Goal: Task Accomplishment & Management: Manage account settings

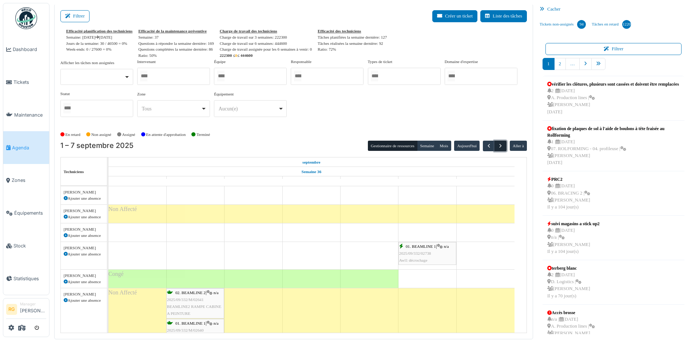
click at [497, 147] on span "button" at bounding box center [500, 146] width 6 height 6
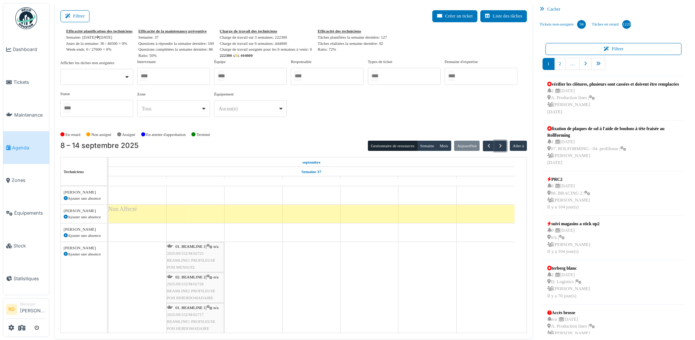
scroll to position [25, 0]
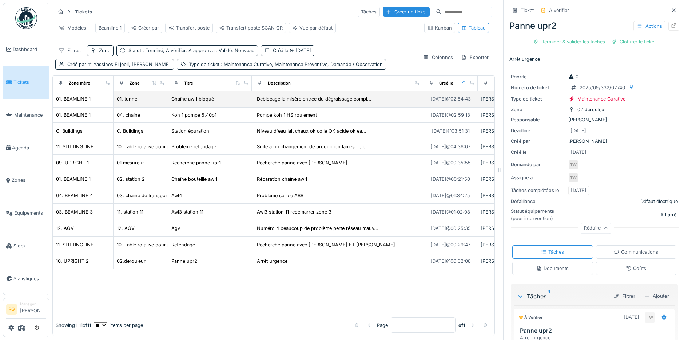
scroll to position [53, 0]
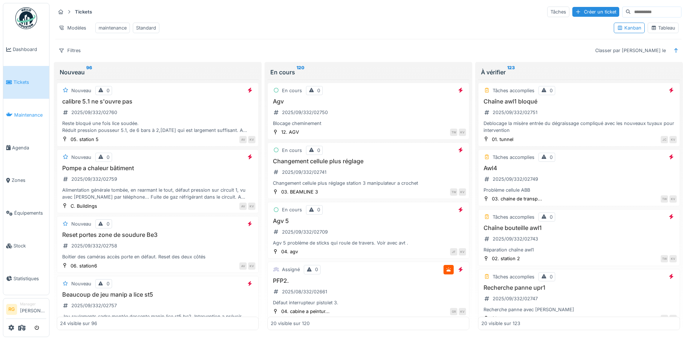
click at [20, 115] on span "Maintenance" at bounding box center [30, 114] width 32 height 7
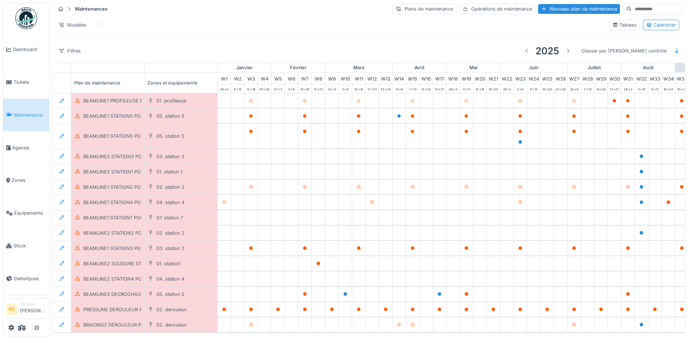
scroll to position [0, 246]
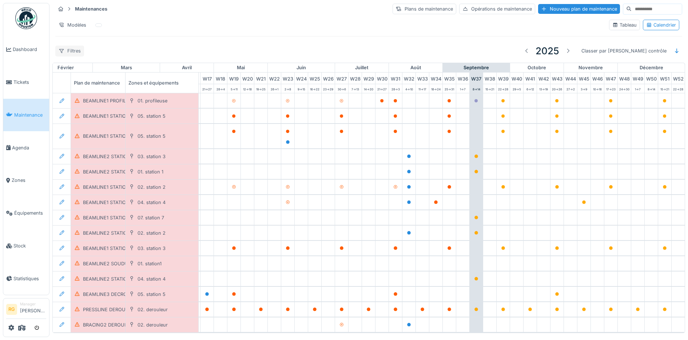
click at [78, 53] on div "Filtres" at bounding box center [69, 50] width 29 height 11
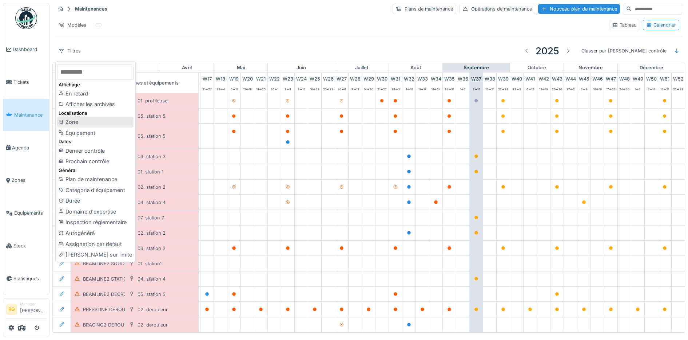
click at [72, 123] on div "Zone" at bounding box center [95, 121] width 76 height 11
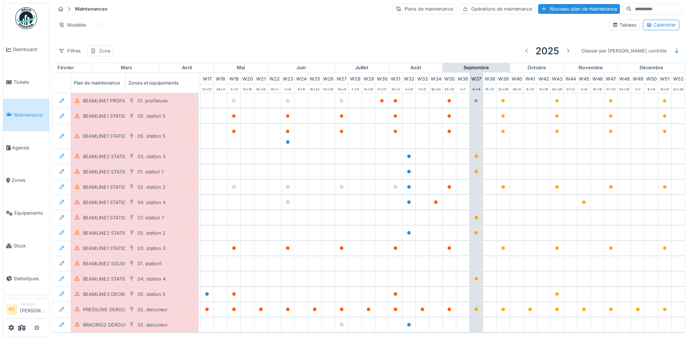
click at [110, 51] on div "Zone" at bounding box center [104, 50] width 11 height 7
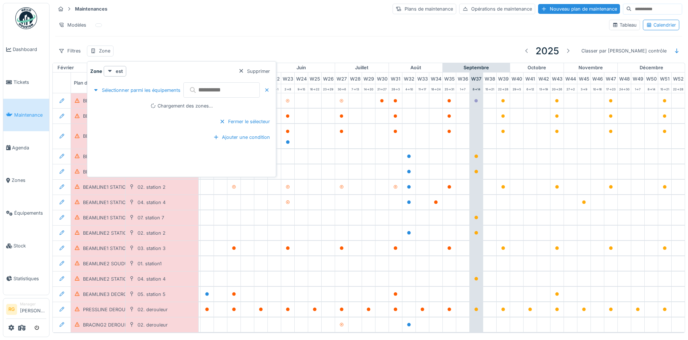
click at [242, 92] on input "text" at bounding box center [221, 89] width 76 height 15
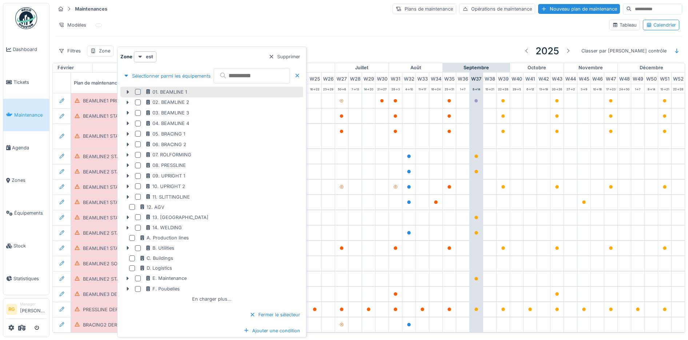
click at [138, 93] on div at bounding box center [138, 92] width 6 height 6
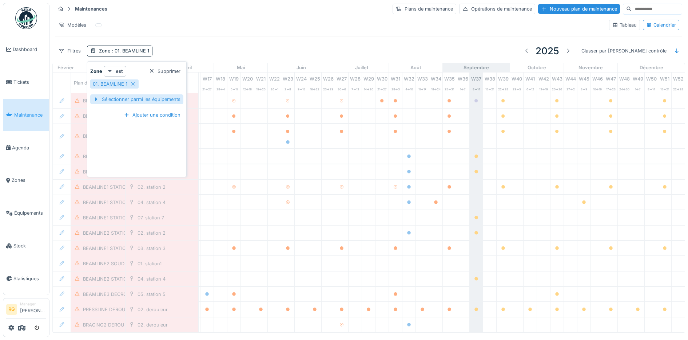
click at [152, 98] on div "Sélectionner parmi les équipements" at bounding box center [136, 99] width 93 height 10
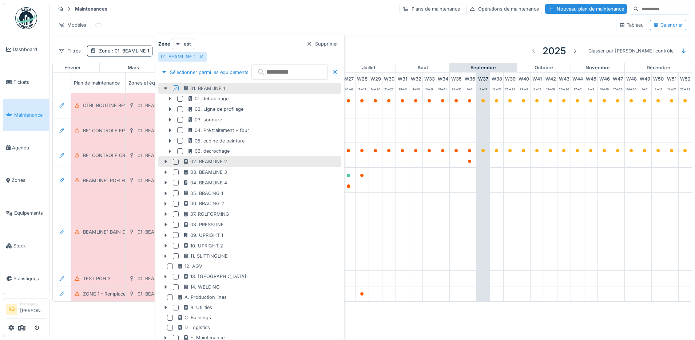
click at [175, 162] on div at bounding box center [176, 162] width 6 height 6
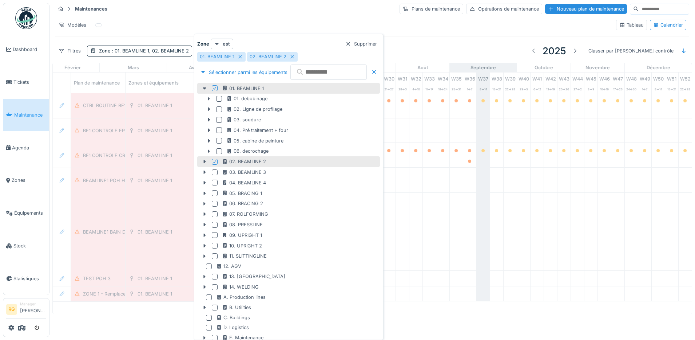
click at [328, 20] on div "Modèles" at bounding box center [332, 25] width 555 height 11
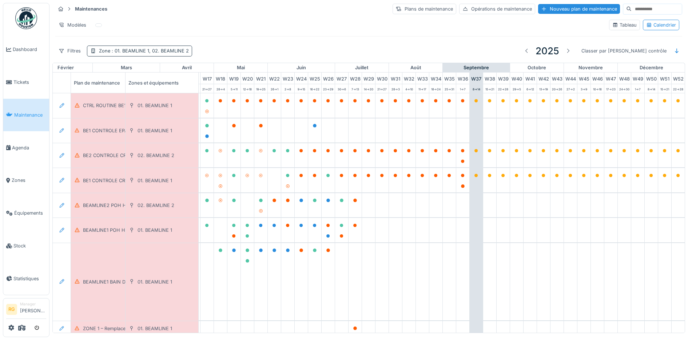
click at [152, 53] on span ": 01. BEAMLINE 1, 02. BEAMLINE 2" at bounding box center [149, 50] width 79 height 5
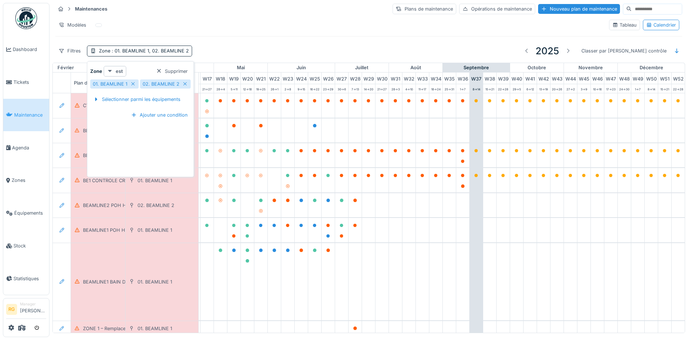
click at [119, 71] on strong "est" at bounding box center [119, 71] width 7 height 7
click at [116, 97] on div "est (ou un des enfants)" at bounding box center [135, 97] width 61 height 11
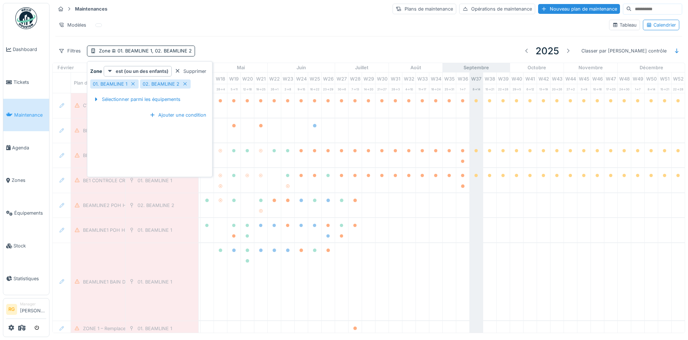
click at [227, 48] on div "Filtres Zone 01. BEAMLINE 1, 02. BEAMLINE 2 2025 Classer par Dernier contrôle" at bounding box center [368, 50] width 627 height 17
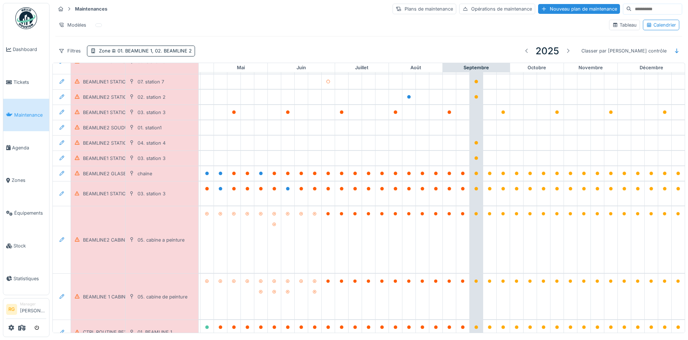
scroll to position [136, 246]
click at [100, 172] on div "BEAMLINE2 GLASBEEK POH HEBDOMADAIRE" at bounding box center [134, 172] width 103 height 7
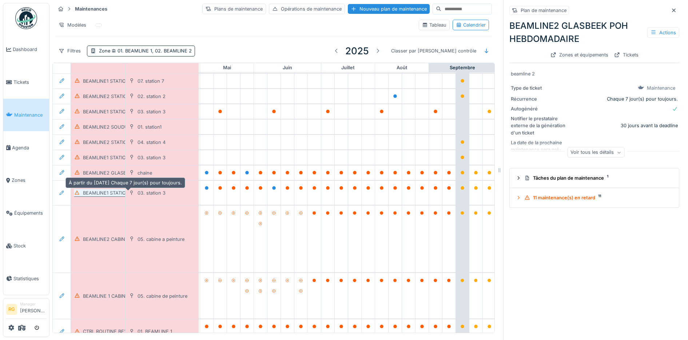
click at [103, 195] on div "BEAMLINE1 STATION3 POH HEBDOMADAIRE" at bounding box center [133, 192] width 100 height 7
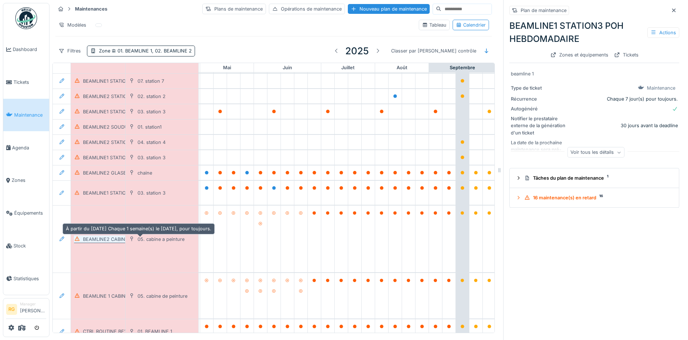
click at [107, 241] on div "BEAMLINE2 CABINE A PEINTURE POH HEBDOMADAIRE" at bounding box center [145, 238] width 125 height 7
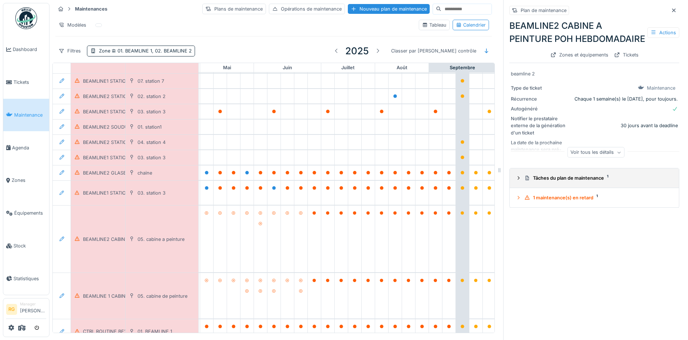
click at [516, 180] on icon at bounding box center [519, 177] width 6 height 5
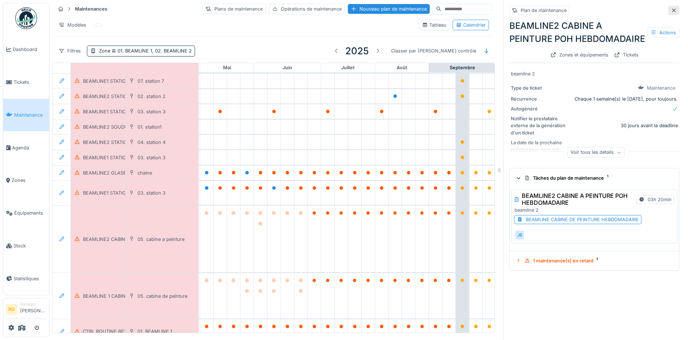
click at [671, 10] on icon at bounding box center [674, 10] width 6 height 5
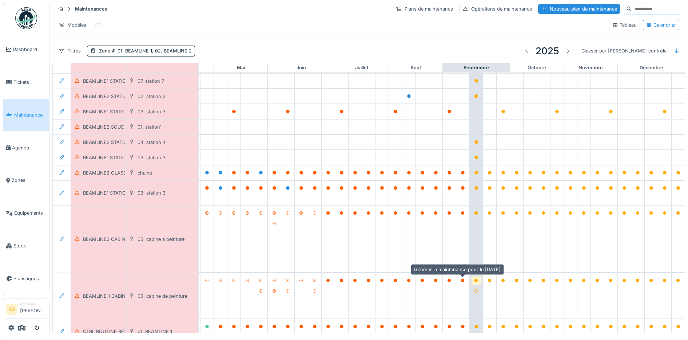
click at [475, 282] on icon at bounding box center [477, 280] width 4 height 4
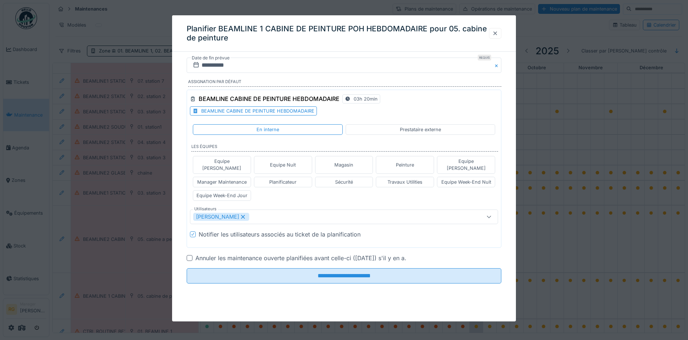
click at [498, 32] on div at bounding box center [495, 33] width 6 height 7
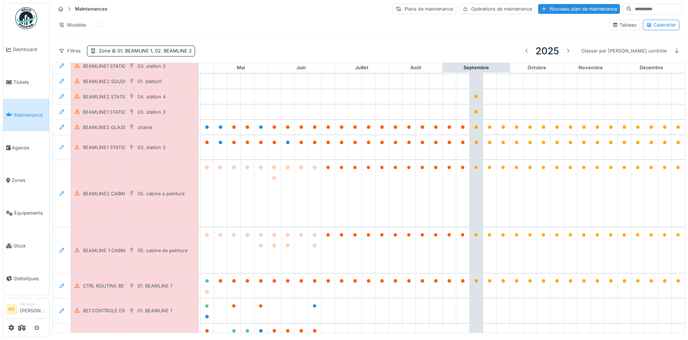
scroll to position [223, 246]
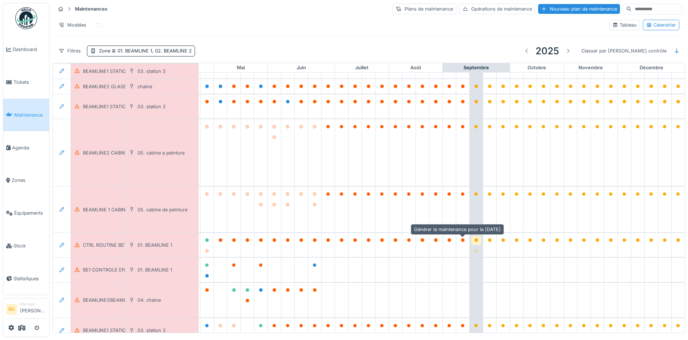
click at [475, 240] on icon at bounding box center [477, 240] width 4 height 4
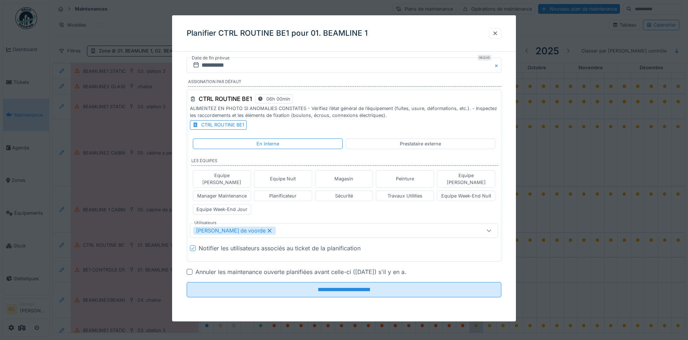
click at [222, 125] on div "CTRL ROUTINE BE1" at bounding box center [222, 124] width 43 height 7
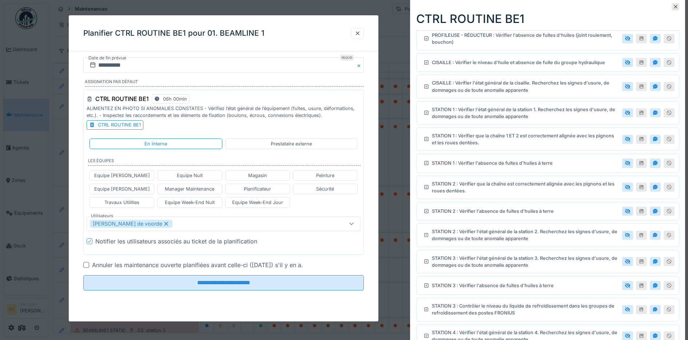
scroll to position [273, 0]
click at [673, 9] on icon at bounding box center [676, 6] width 6 height 5
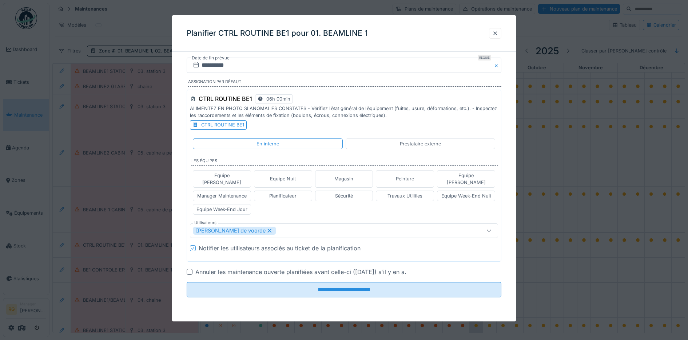
click at [267, 229] on icon at bounding box center [269, 231] width 4 height 4
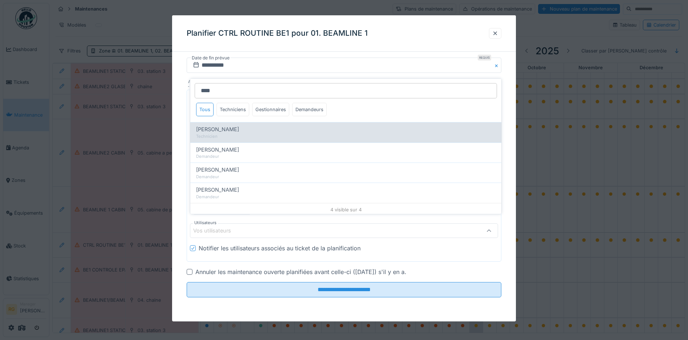
type input "****"
click at [217, 129] on span "[PERSON_NAME]" at bounding box center [217, 129] width 43 height 8
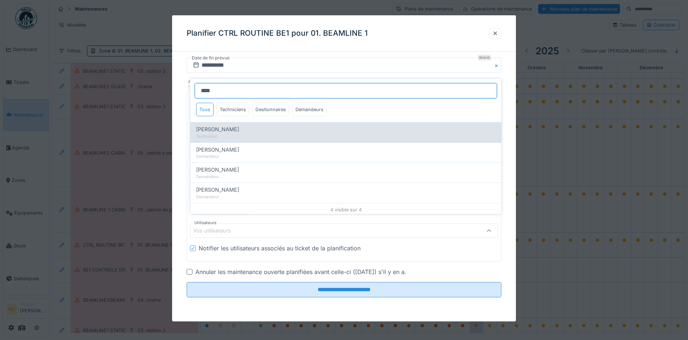
type input "****"
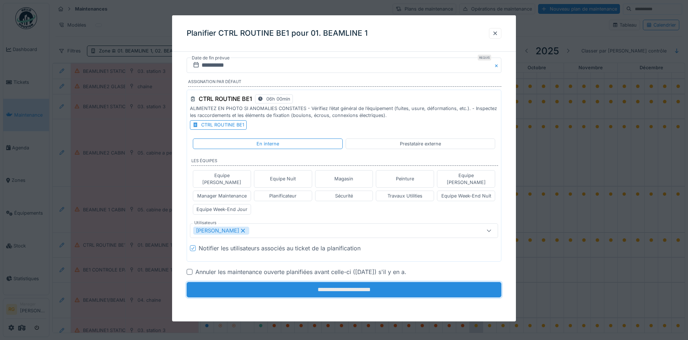
click at [350, 284] on input "**********" at bounding box center [344, 289] width 315 height 15
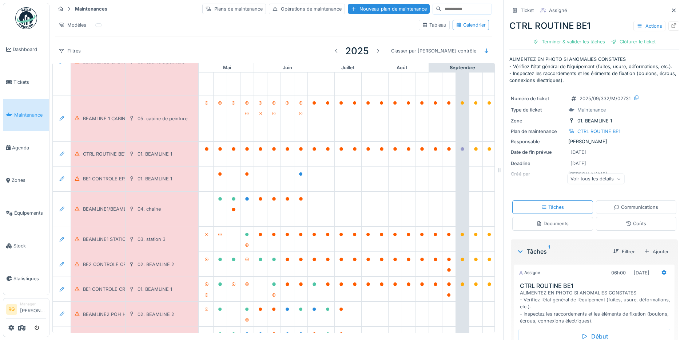
scroll to position [359, 246]
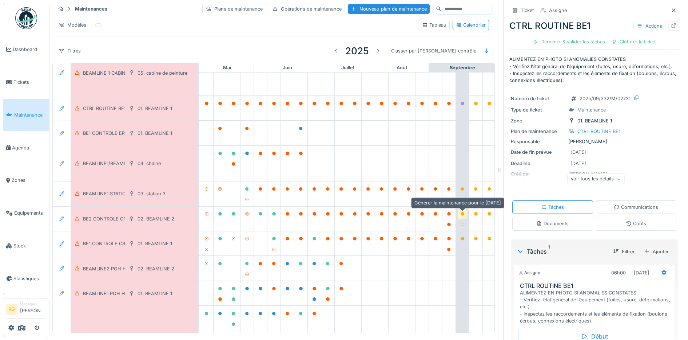
click at [463, 214] on icon at bounding box center [463, 214] width 4 height 4
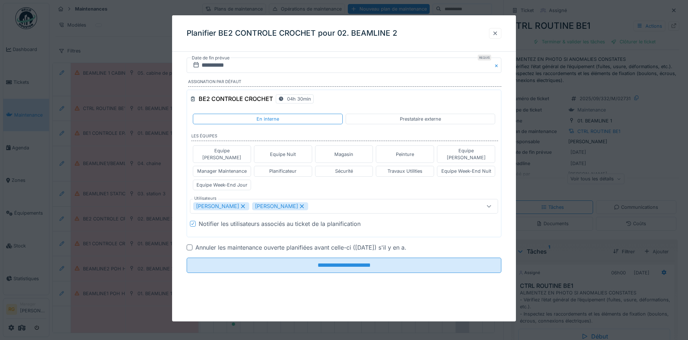
click at [498, 32] on div at bounding box center [495, 33] width 6 height 7
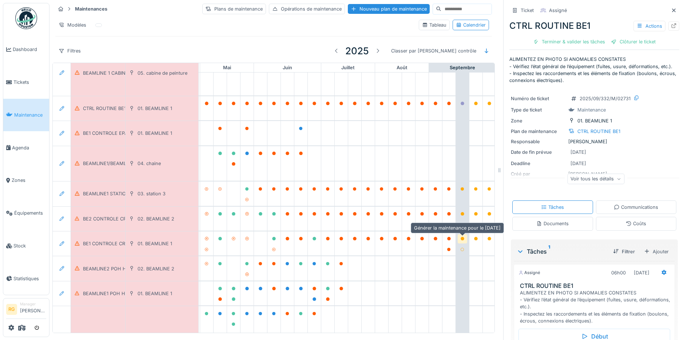
click at [463, 238] on icon at bounding box center [463, 239] width 4 height 4
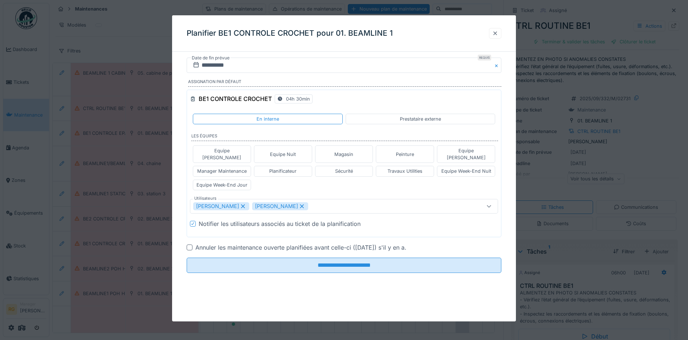
click at [498, 32] on div at bounding box center [495, 33] width 6 height 7
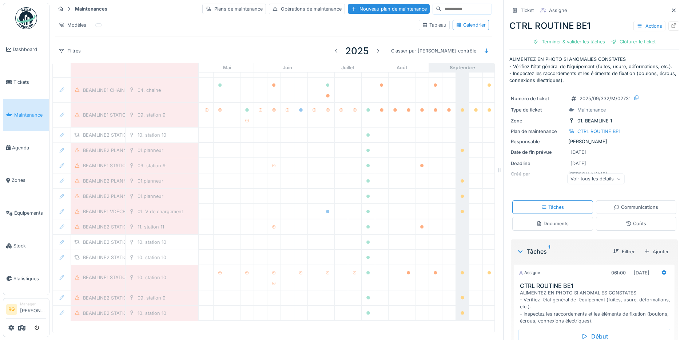
scroll to position [680, 246]
click at [441, 9] on input at bounding box center [466, 9] width 50 height 10
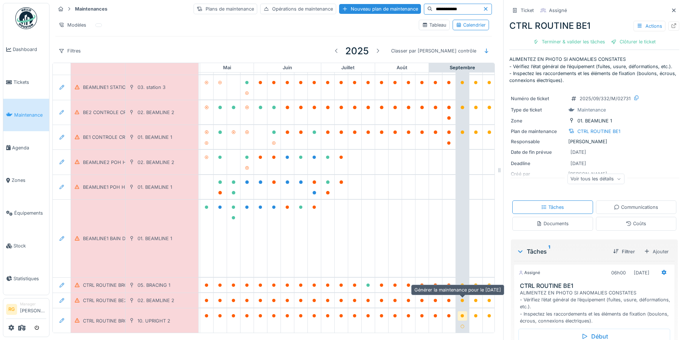
scroll to position [109, 246]
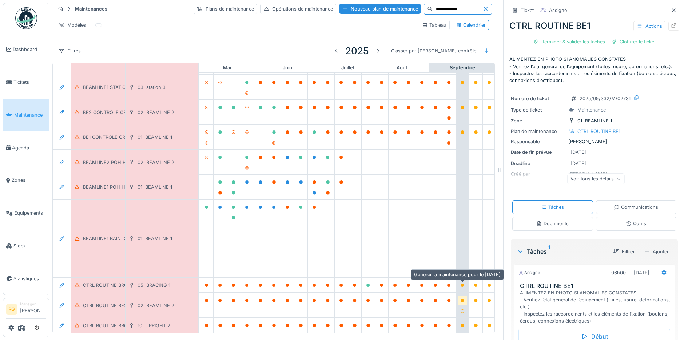
type input "**********"
click at [463, 297] on div at bounding box center [462, 300] width 4 height 7
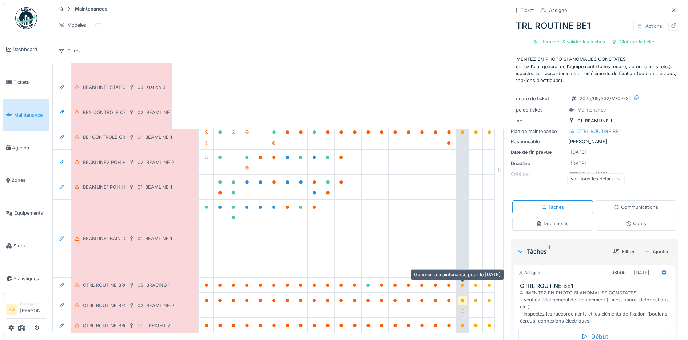
scroll to position [99, 246]
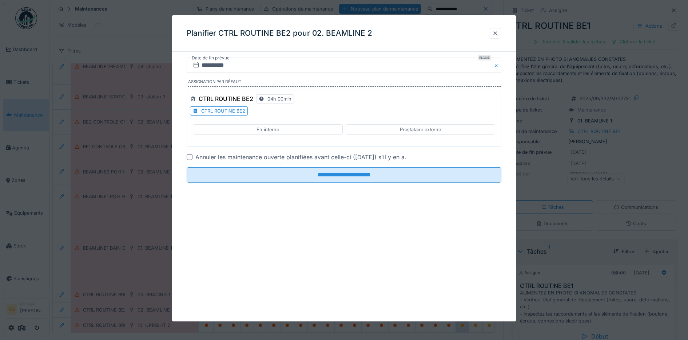
click at [223, 112] on div "CTRL ROUTINE BE2" at bounding box center [223, 110] width 44 height 7
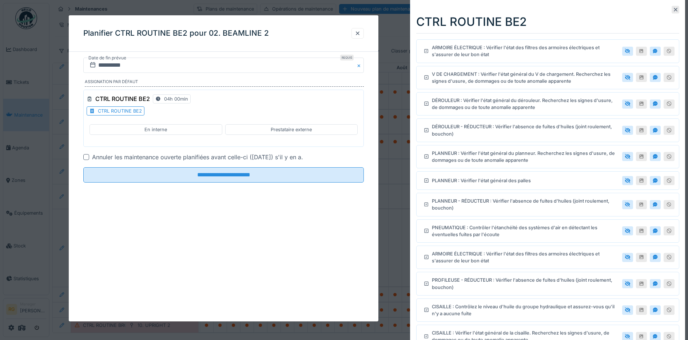
click at [144, 131] on div "En interne" at bounding box center [156, 129] width 132 height 11
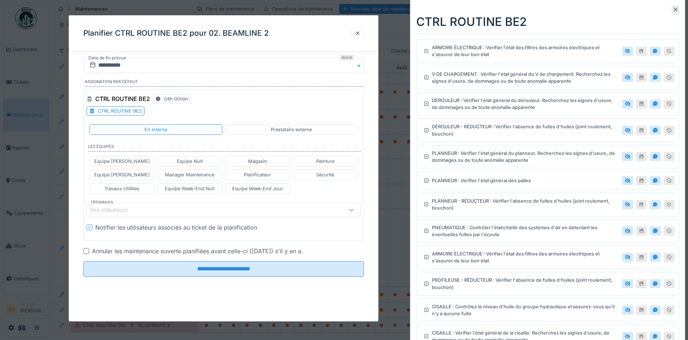
click at [127, 210] on div "Vos utilisateurs" at bounding box center [114, 210] width 48 height 8
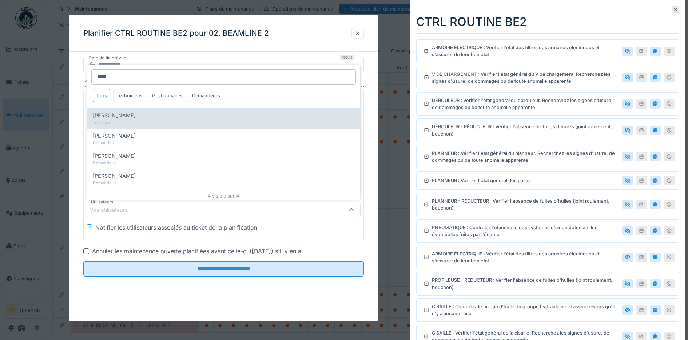
type input "****"
click at [136, 115] on span "[PERSON_NAME]" at bounding box center [114, 115] width 43 height 8
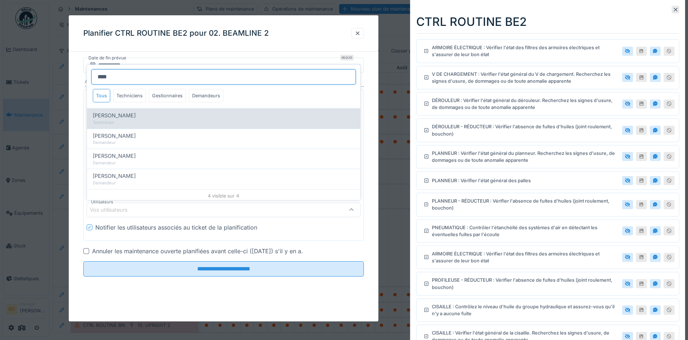
type input "****"
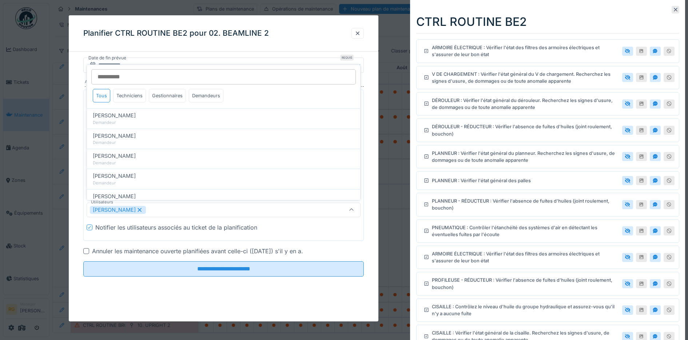
click at [129, 300] on div "**********" at bounding box center [224, 168] width 310 height 306
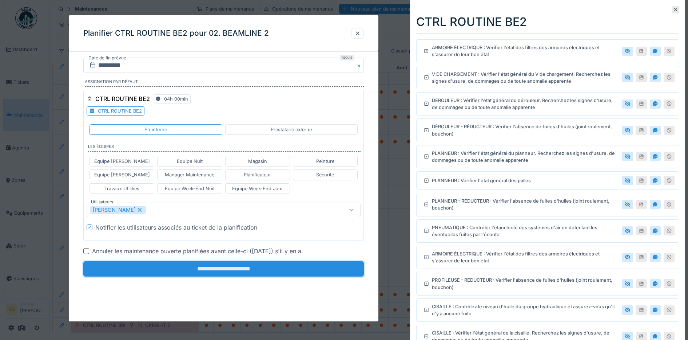
click at [209, 270] on input "**********" at bounding box center [223, 268] width 281 height 15
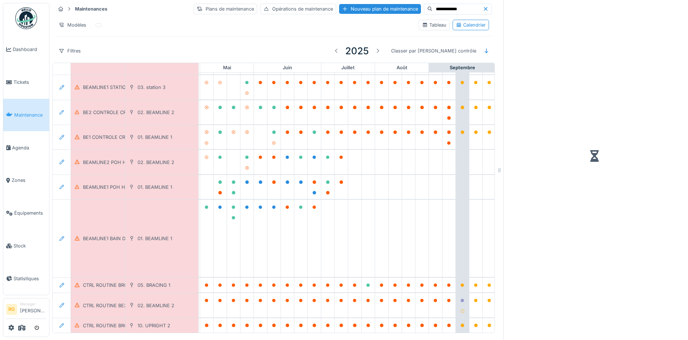
scroll to position [109, 246]
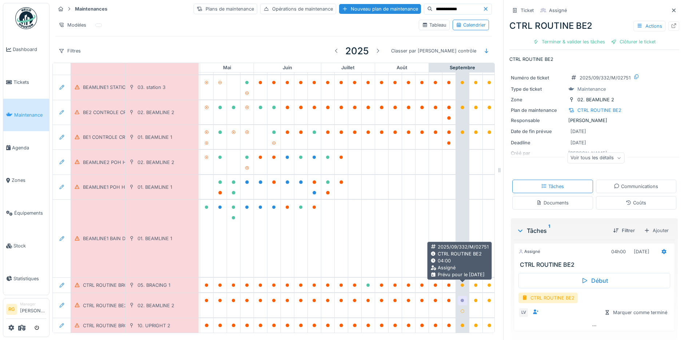
click at [463, 298] on icon at bounding box center [463, 300] width 4 height 4
click at [662, 253] on icon at bounding box center [664, 251] width 5 height 5
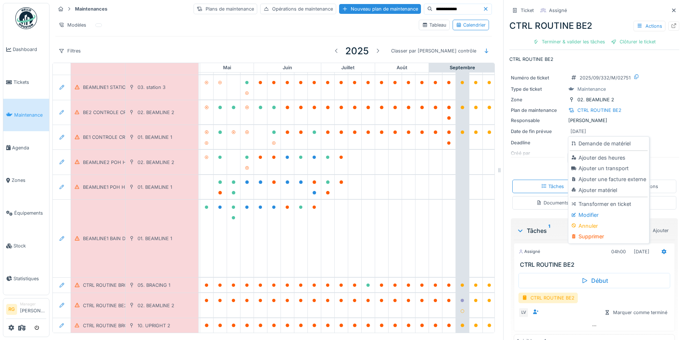
click at [592, 216] on div "Modifier" at bounding box center [609, 214] width 78 height 11
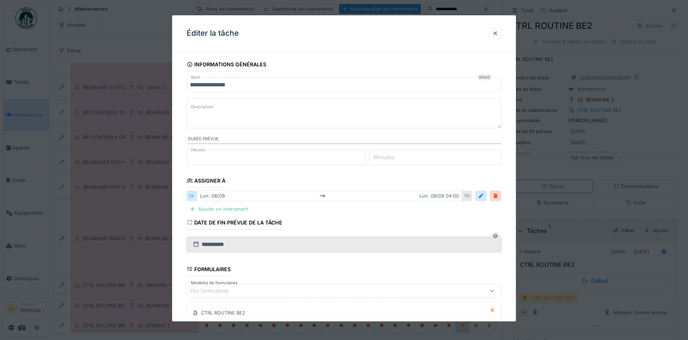
drag, startPoint x: 250, startPoint y: 255, endPoint x: 251, endPoint y: 246, distance: 8.9
click at [250, 255] on fieldset "**********" at bounding box center [344, 229] width 315 height 345
click at [251, 244] on input "**********" at bounding box center [344, 244] width 315 height 15
click at [496, 32] on div at bounding box center [495, 33] width 6 height 7
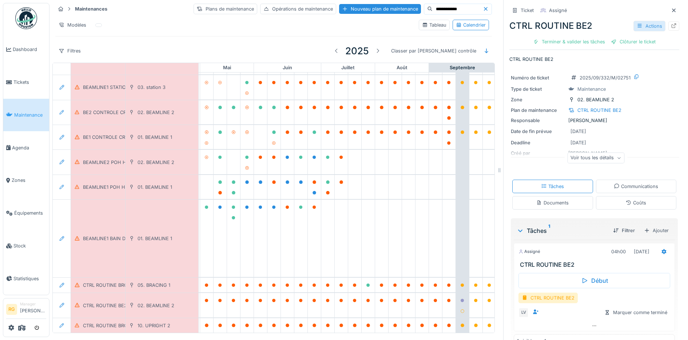
click at [637, 23] on div "Actions" at bounding box center [650, 26] width 32 height 11
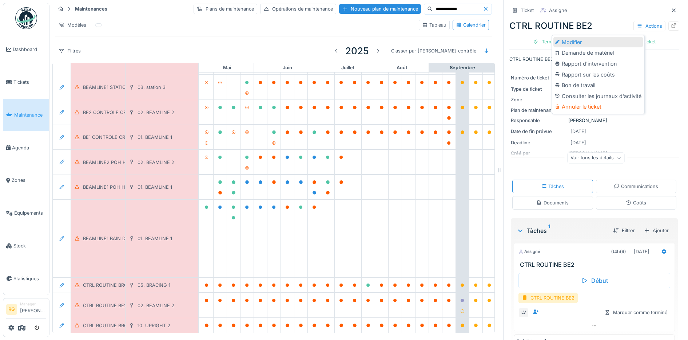
click at [570, 40] on div "Modifier" at bounding box center [598, 42] width 90 height 11
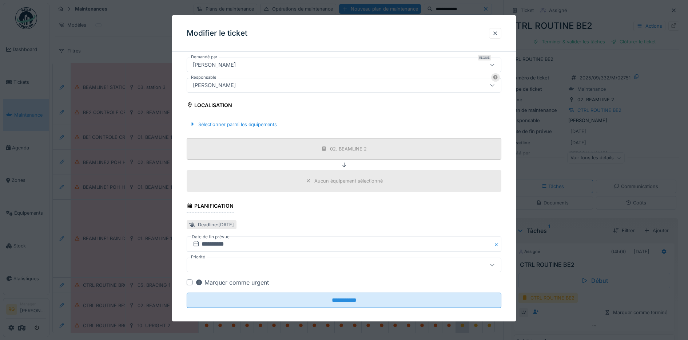
scroll to position [189, 0]
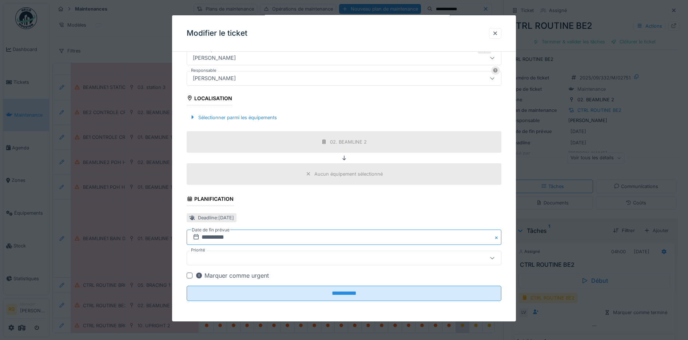
click at [223, 237] on input "**********" at bounding box center [344, 236] width 315 height 15
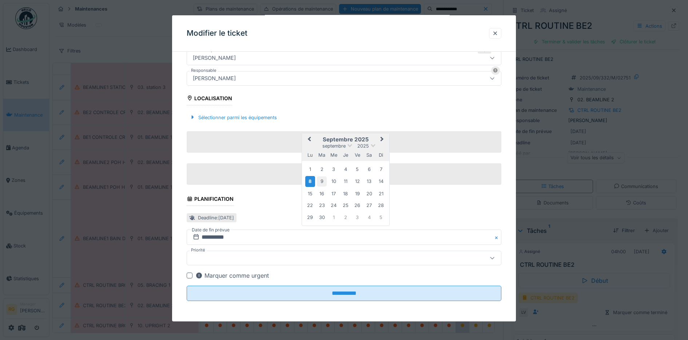
click at [320, 181] on div "9" at bounding box center [322, 181] width 10 height 10
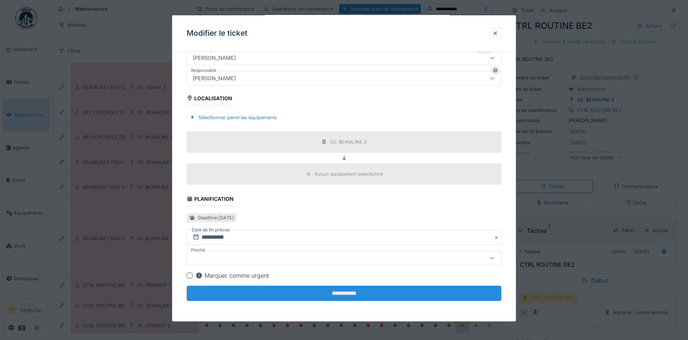
click at [345, 293] on input "**********" at bounding box center [344, 292] width 315 height 15
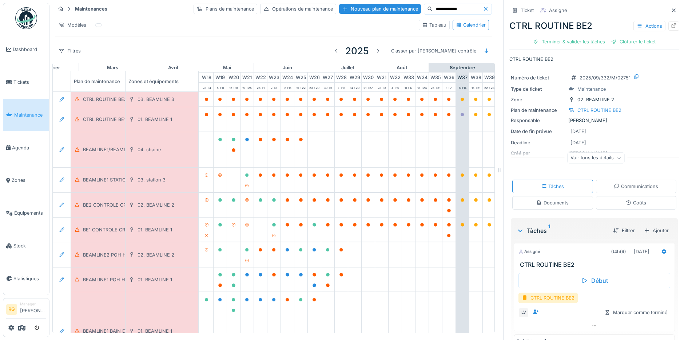
scroll to position [0, 246]
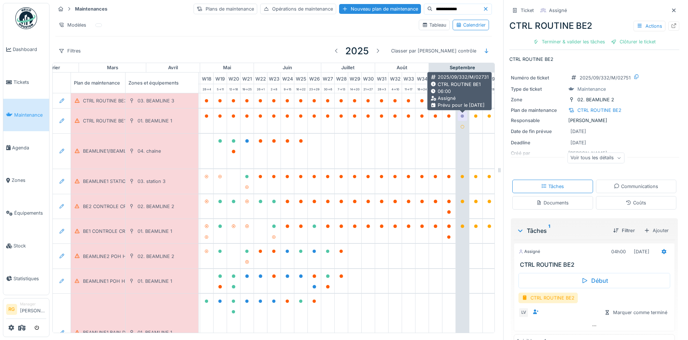
click at [461, 116] on icon at bounding box center [462, 116] width 4 height 4
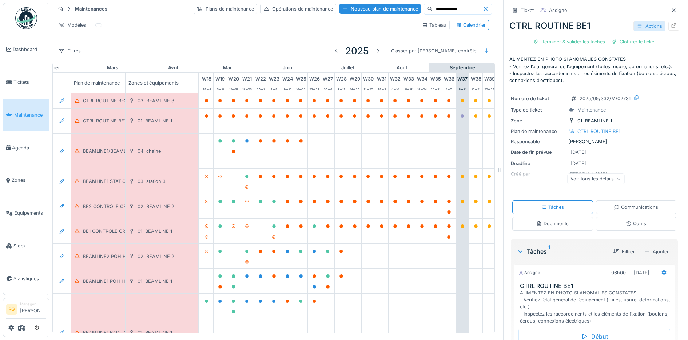
click at [635, 24] on div "Actions" at bounding box center [650, 26] width 32 height 11
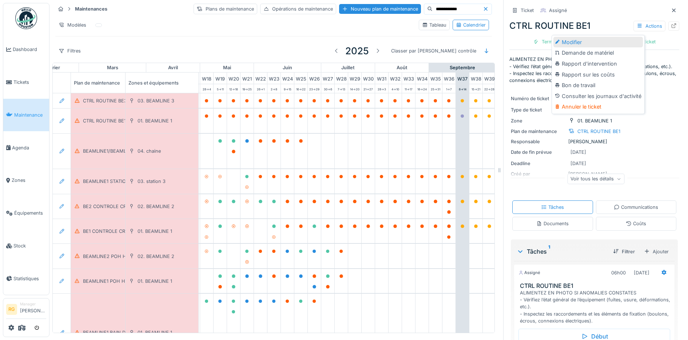
click at [573, 41] on div "Modifier" at bounding box center [598, 42] width 90 height 11
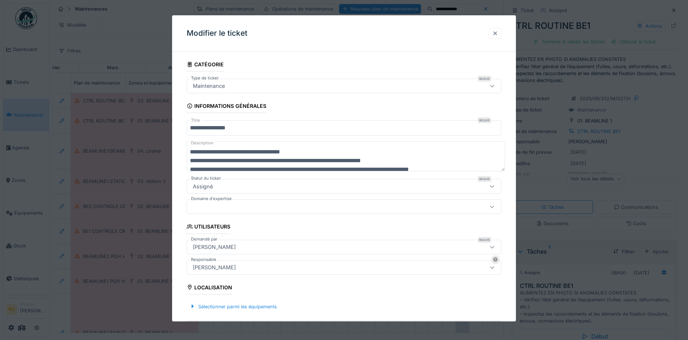
click at [498, 32] on div at bounding box center [495, 33] width 6 height 7
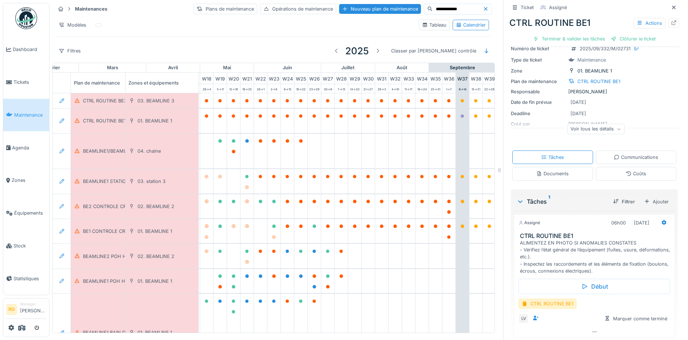
scroll to position [74, 0]
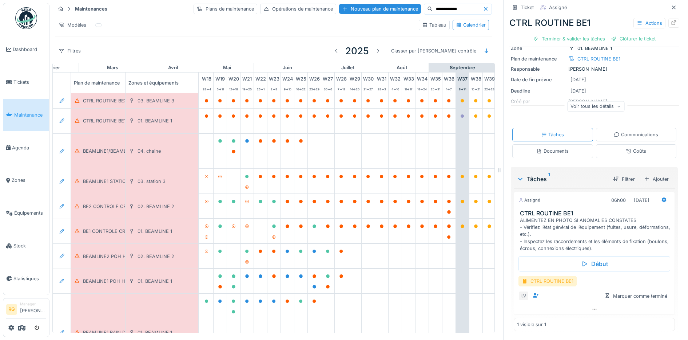
click at [549, 281] on div "CTRL ROUTINE BE1" at bounding box center [548, 280] width 58 height 11
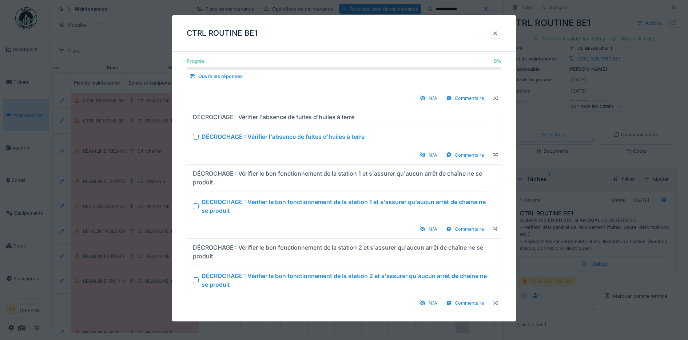
scroll to position [2812, 0]
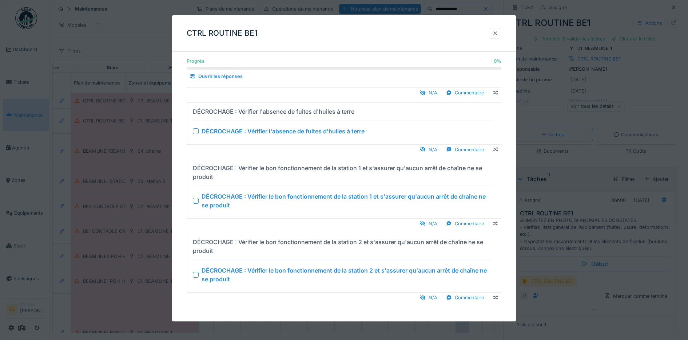
click at [497, 35] on div at bounding box center [495, 33] width 6 height 7
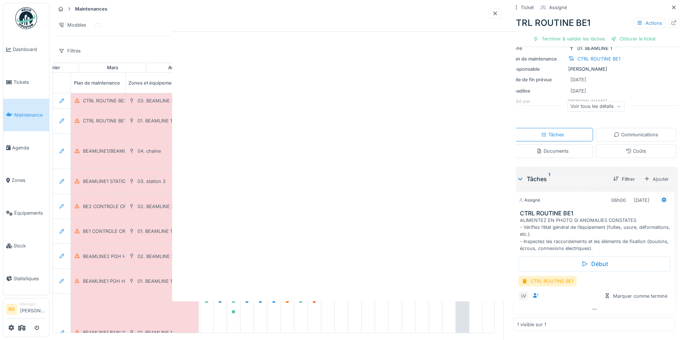
scroll to position [0, 0]
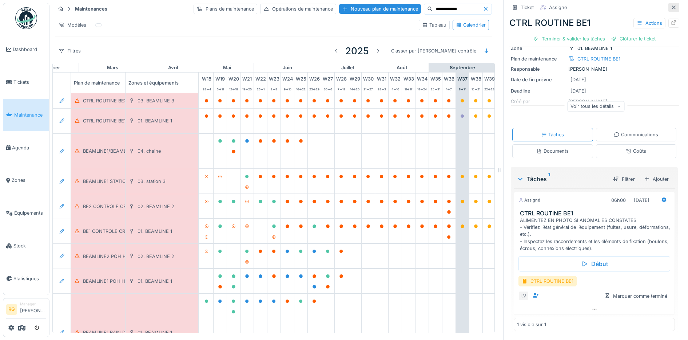
click at [671, 9] on icon at bounding box center [674, 7] width 6 height 5
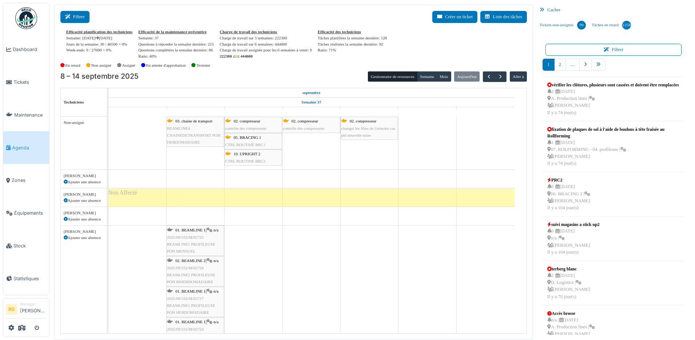
click at [81, 16] on button "Filtrer" at bounding box center [74, 17] width 29 height 12
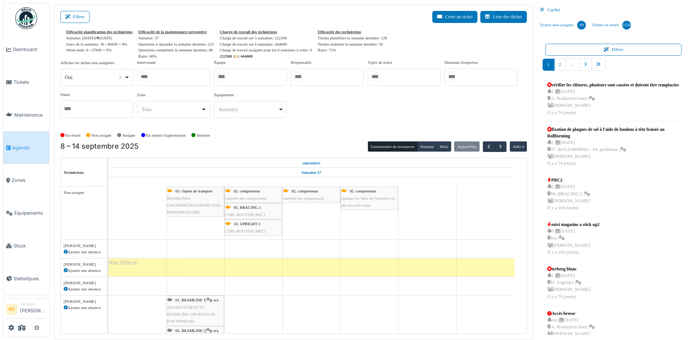
click at [171, 79] on div at bounding box center [173, 76] width 73 height 17
type input "****"
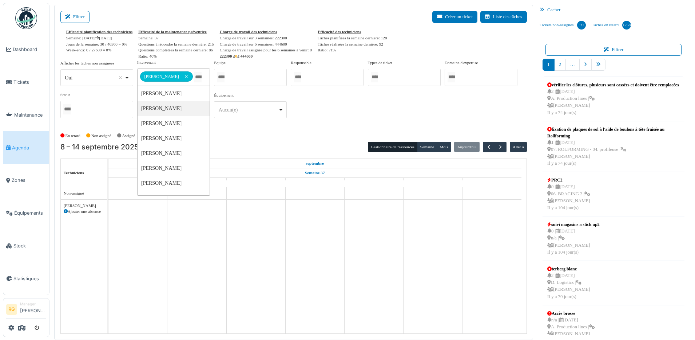
click at [237, 132] on div "En retard Non assigné [GEOGRAPHIC_DATA] En attente d'approbation Terminé" at bounding box center [293, 136] width 467 height 12
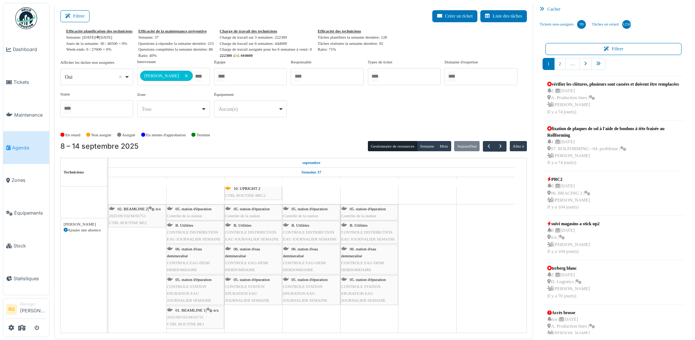
scroll to position [35, 0]
click at [132, 209] on span "02. BEAMLINE 2" at bounding box center [133, 208] width 30 height 4
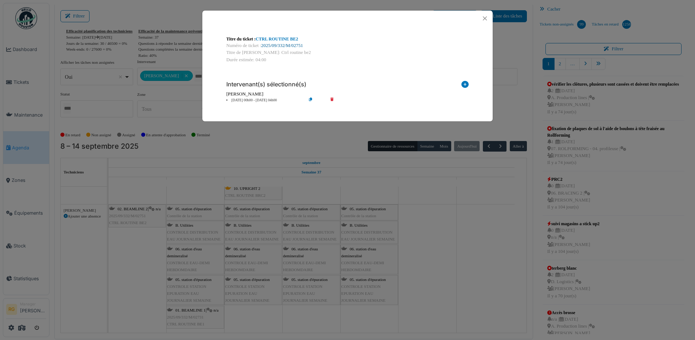
click at [281, 45] on link "2025/09/332/M/02751" at bounding box center [282, 45] width 42 height 5
click at [485, 18] on button "Close" at bounding box center [485, 18] width 10 height 10
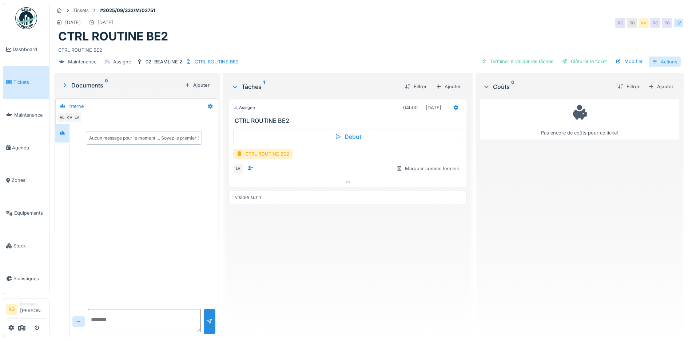
click at [659, 62] on div "Actions" at bounding box center [665, 61] width 32 height 11
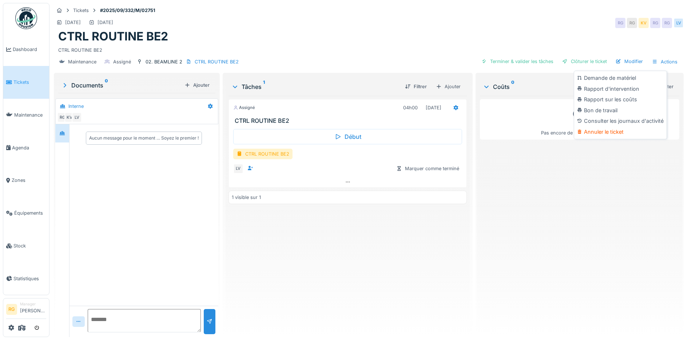
click at [293, 39] on div "CTRL ROUTINE BE2" at bounding box center [368, 36] width 621 height 14
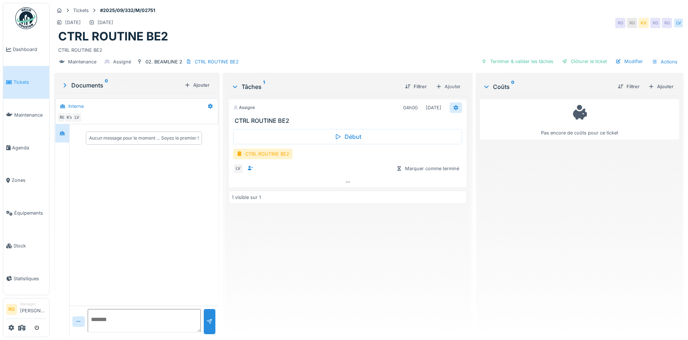
click at [454, 107] on icon at bounding box center [456, 107] width 5 height 5
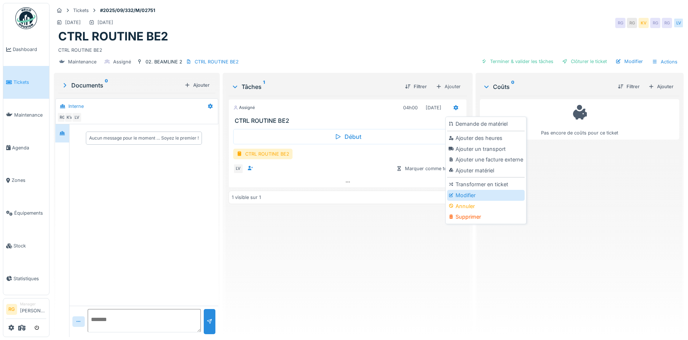
click at [468, 196] on div "Modifier" at bounding box center [486, 195] width 78 height 11
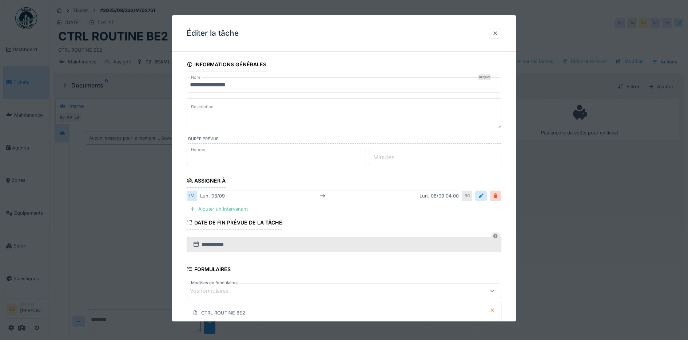
click at [371, 28] on div "Éditer la tâche" at bounding box center [344, 33] width 344 height 36
click at [498, 33] on div at bounding box center [495, 33] width 6 height 7
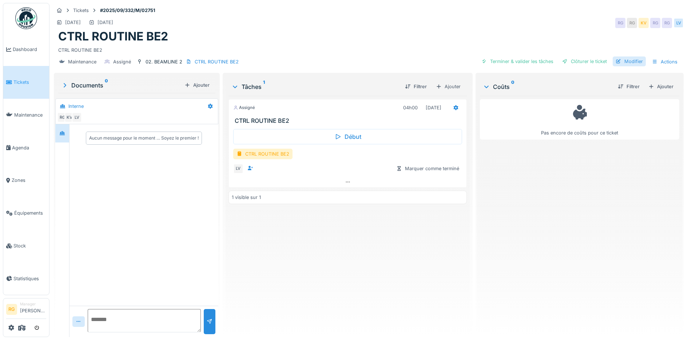
click at [626, 63] on div "Modifier" at bounding box center [629, 61] width 33 height 10
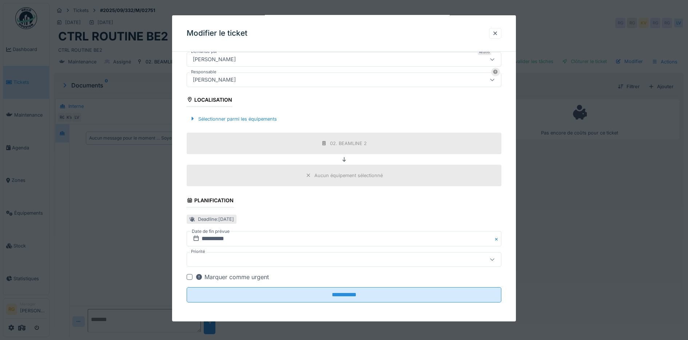
scroll to position [189, 0]
click at [234, 216] on div "Deadline : lundi 8 sept. 2025" at bounding box center [216, 217] width 36 height 7
click at [214, 197] on div "Planification" at bounding box center [210, 199] width 47 height 12
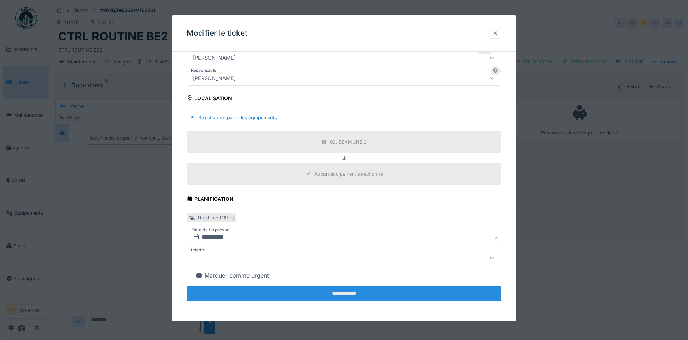
click at [339, 294] on input "**********" at bounding box center [344, 292] width 315 height 15
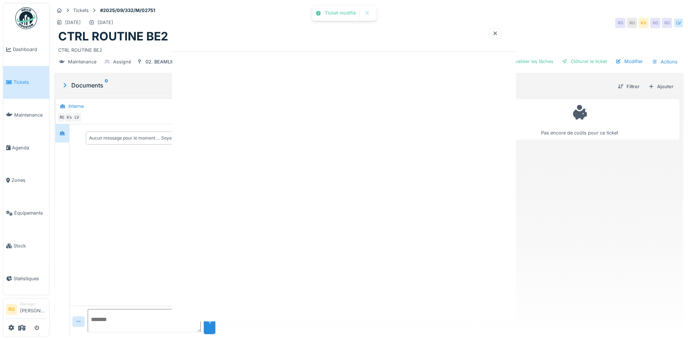
scroll to position [0, 0]
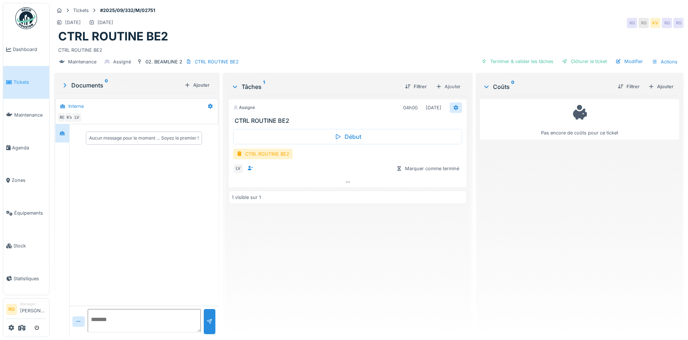
click at [453, 110] on div at bounding box center [456, 107] width 6 height 7
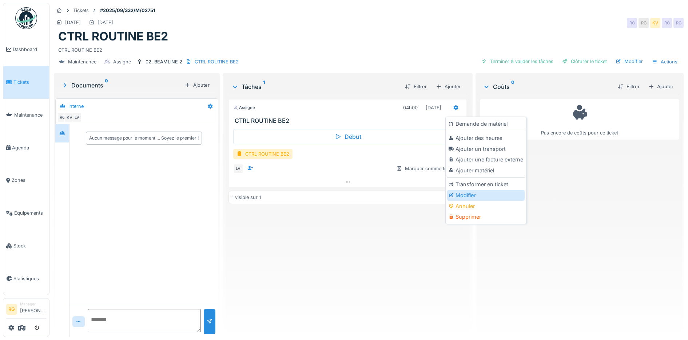
click at [470, 196] on div "Modifier" at bounding box center [486, 195] width 78 height 11
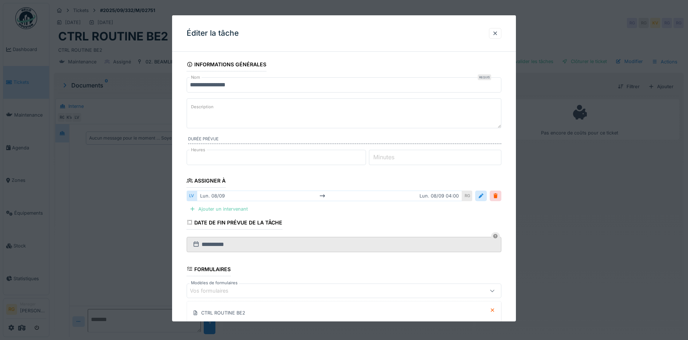
scroll to position [45, 0]
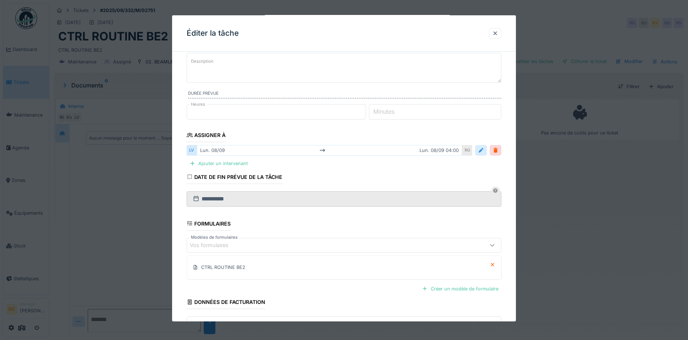
click at [483, 149] on div at bounding box center [481, 150] width 6 height 7
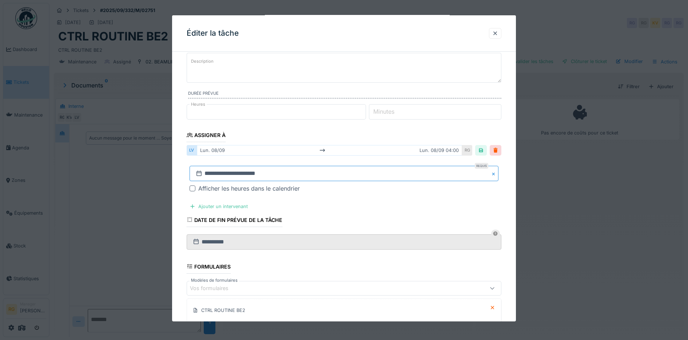
click at [270, 172] on input "**********" at bounding box center [344, 173] width 309 height 15
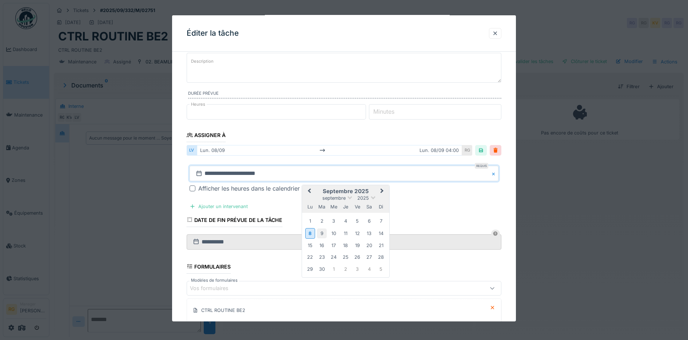
click at [325, 232] on div "9" at bounding box center [322, 233] width 10 height 10
click at [322, 232] on div "9" at bounding box center [322, 233] width 10 height 10
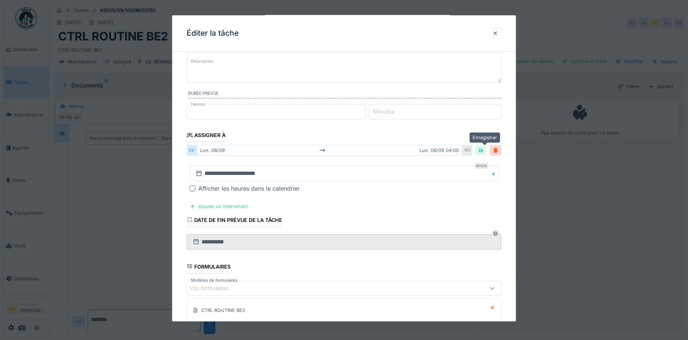
click at [484, 153] on div at bounding box center [481, 150] width 6 height 7
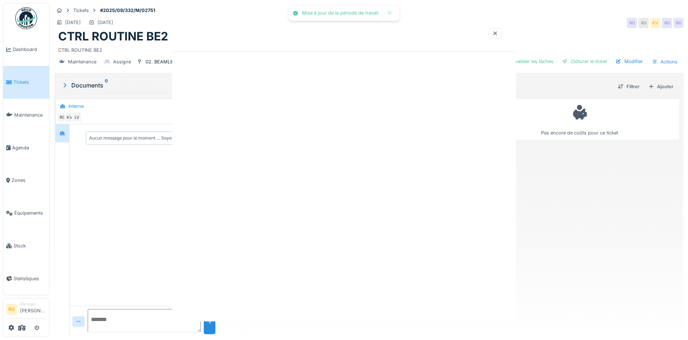
scroll to position [0, 0]
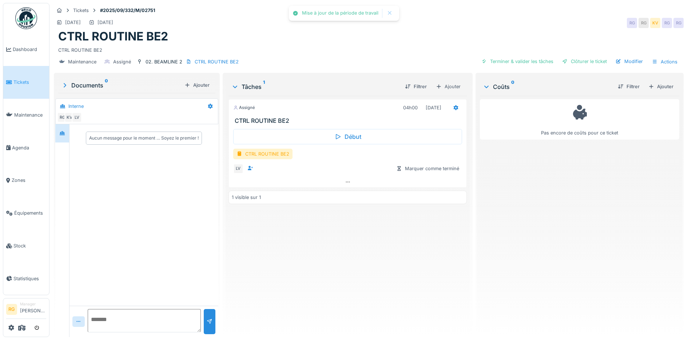
drag, startPoint x: 345, startPoint y: 256, endPoint x: 344, endPoint y: 251, distance: 5.3
click at [345, 255] on div "Assigné 04h00 09/09/2025 CTRL ROUTINE BE2 Début CTRL ROUTINE BE2 LV Marquer com…" at bounding box center [348, 213] width 239 height 235
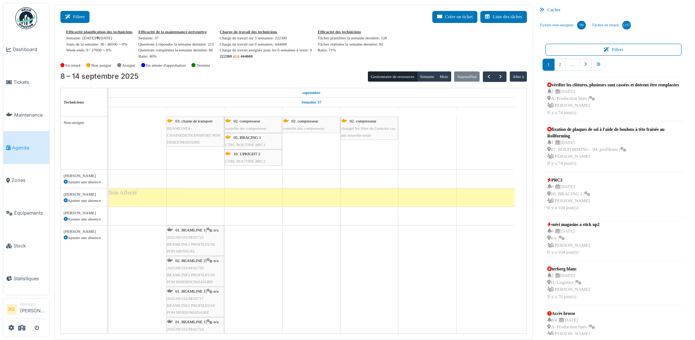
click at [72, 16] on icon at bounding box center [69, 17] width 8 height 5
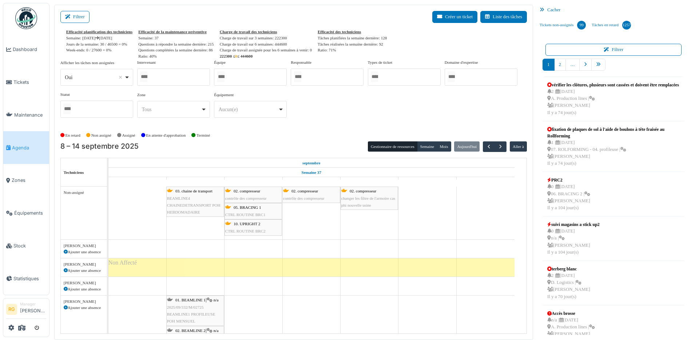
click at [163, 75] on div at bounding box center [173, 76] width 73 height 17
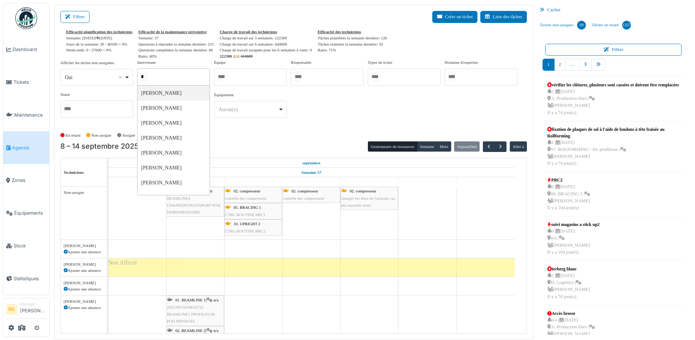
type input "**"
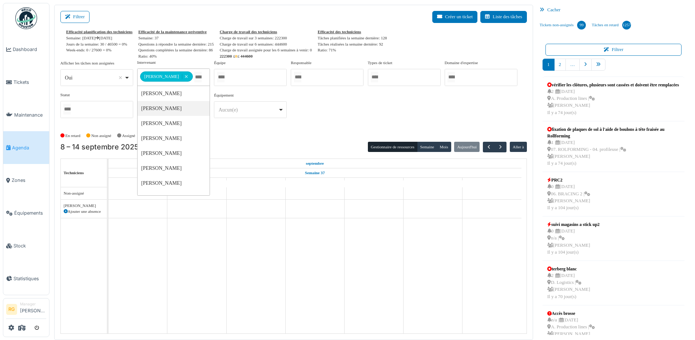
click at [255, 135] on div "En retard Non assigné [GEOGRAPHIC_DATA] En attente d'approbation Terminé" at bounding box center [293, 136] width 467 height 12
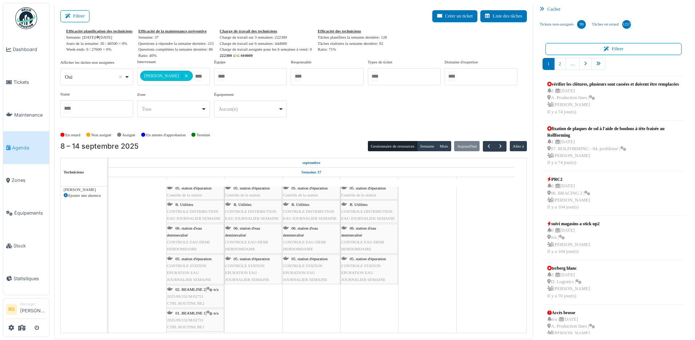
scroll to position [59, 0]
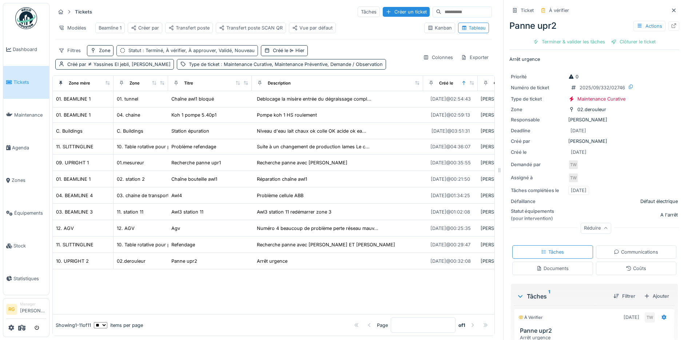
scroll to position [53, 0]
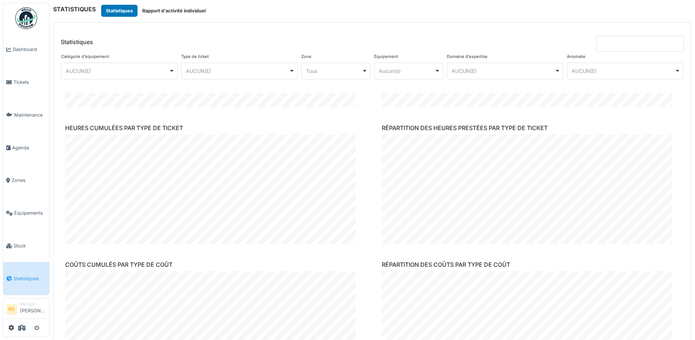
scroll to position [401, 0]
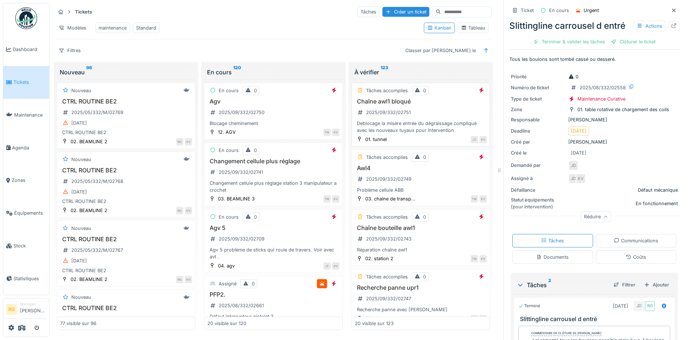
click at [425, 113] on div "Chaîne awl1 bloqué 2025/09/332/02751 Deblocage la misère entrée du dégraissage …" at bounding box center [421, 116] width 132 height 36
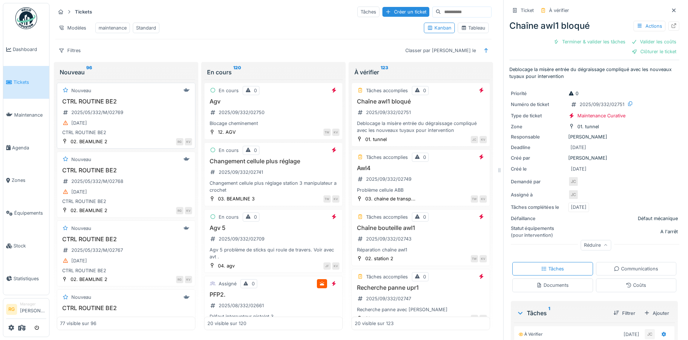
click at [145, 127] on div "[DATE]" at bounding box center [126, 122] width 132 height 9
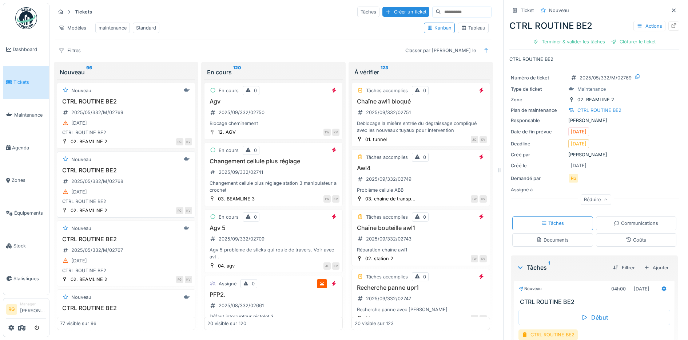
click at [130, 190] on div "CTRL ROUTINE BE2 2025/05/332/M/02768 [DATE] CTRL ROUTINE BE2" at bounding box center [126, 186] width 132 height 38
click at [593, 202] on div "Réduire" at bounding box center [596, 199] width 31 height 11
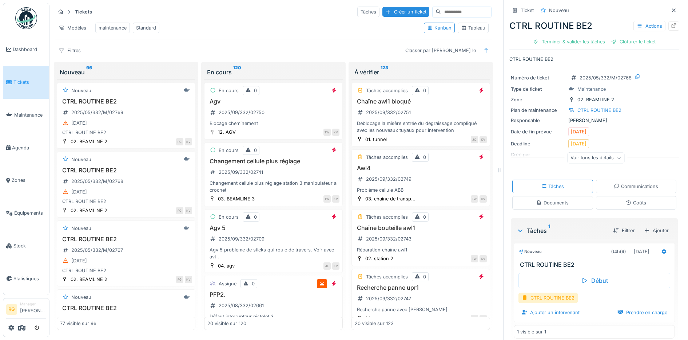
scroll to position [8, 0]
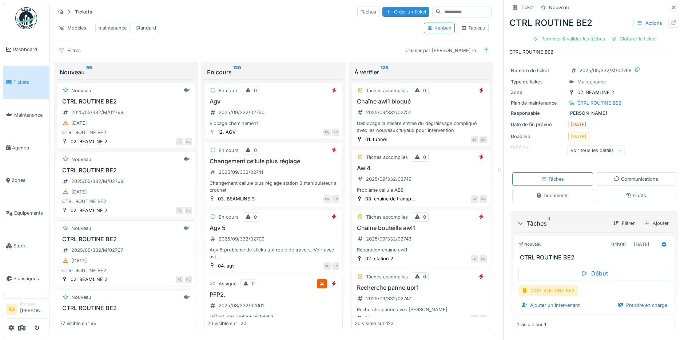
click at [138, 265] on div "[DATE]" at bounding box center [126, 260] width 132 height 9
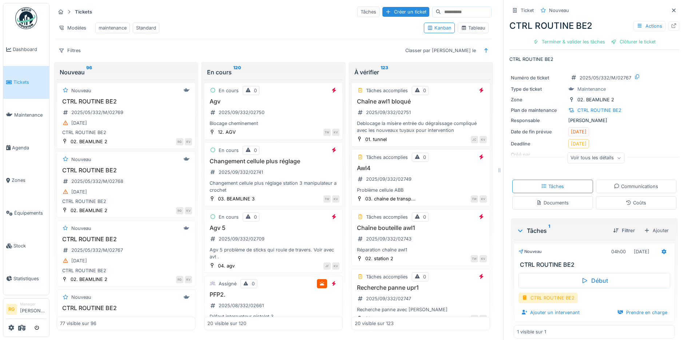
click at [617, 160] on icon at bounding box center [619, 158] width 4 height 4
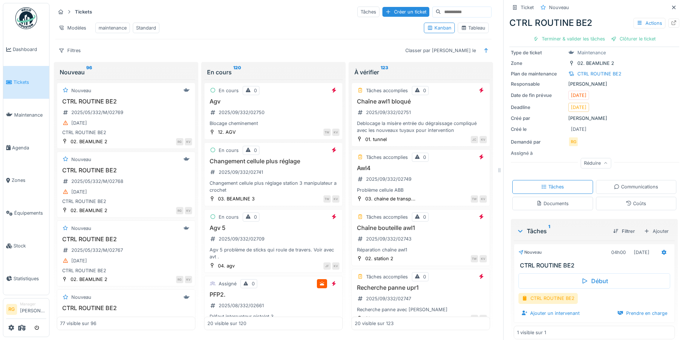
scroll to position [44, 0]
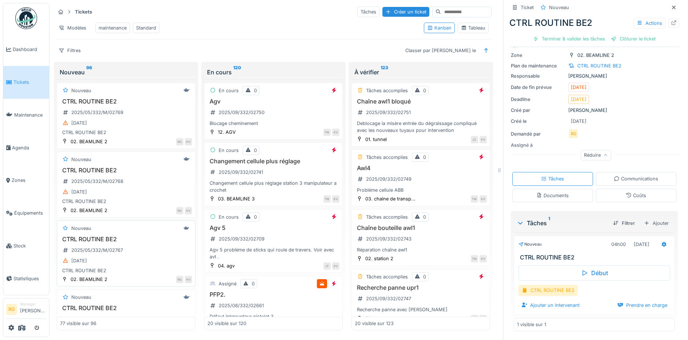
click at [139, 261] on div "CTRL ROUTINE BE2 2025/05/332/M/02767 [DATE] CTRL ROUTINE BE2" at bounding box center [126, 254] width 132 height 38
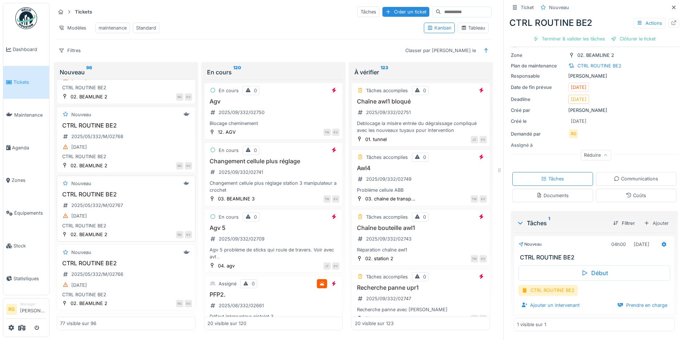
scroll to position [91, 0]
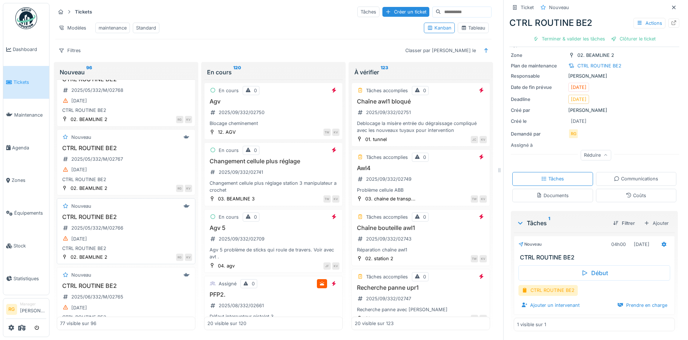
click at [137, 240] on div "CTRL ROUTINE BE2 2025/05/332/M/02766 [DATE] CTRL ROUTINE BE2" at bounding box center [126, 232] width 132 height 38
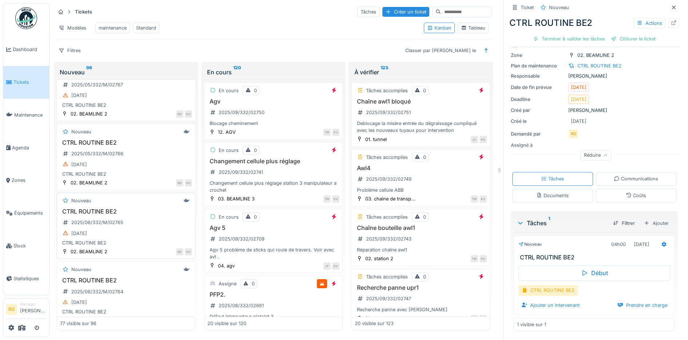
scroll to position [182, 0]
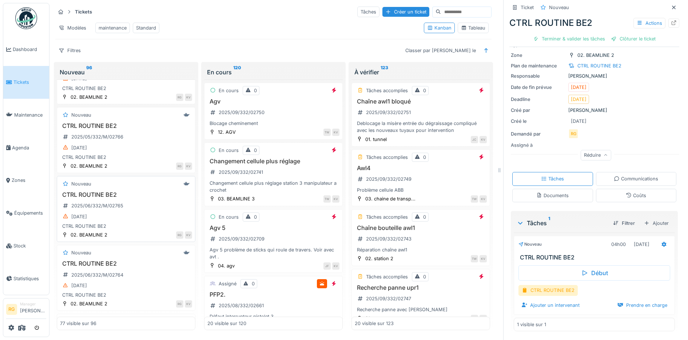
click at [140, 221] on div "[DATE]" at bounding box center [126, 216] width 132 height 9
click at [138, 222] on div "[DATE]" at bounding box center [126, 217] width 132 height 9
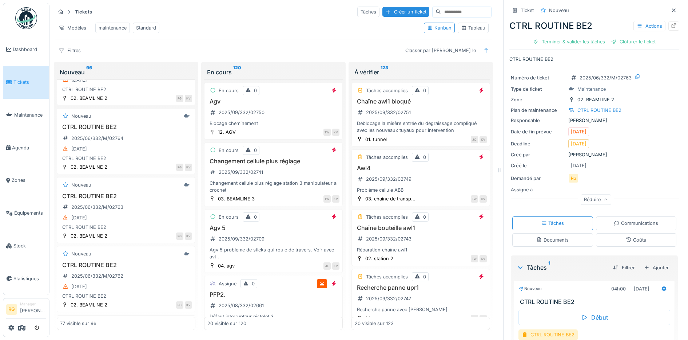
scroll to position [44, 0]
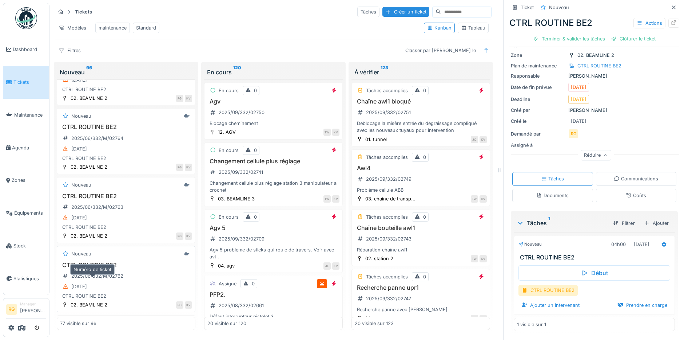
click at [122, 280] on div "2025/06/332/M/02762" at bounding box center [93, 275] width 66 height 9
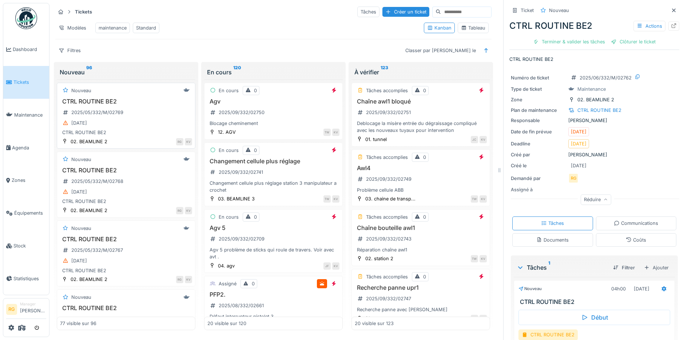
click at [140, 127] on div "[DATE]" at bounding box center [126, 122] width 132 height 9
click at [636, 25] on div "Actions" at bounding box center [650, 26] width 32 height 11
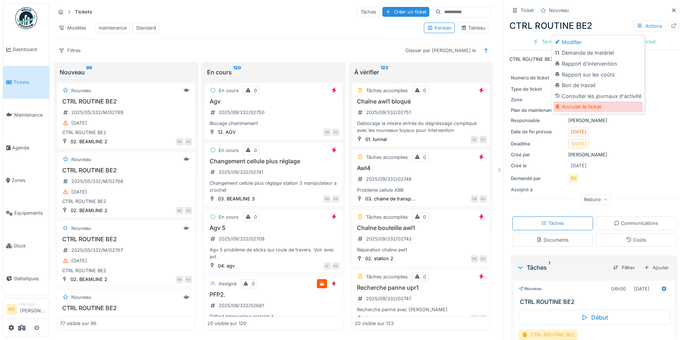
click at [587, 106] on div "Annuler le ticket" at bounding box center [598, 106] width 90 height 11
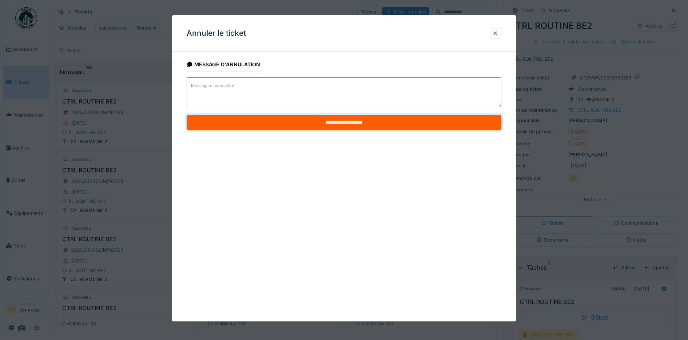
click at [329, 123] on input "**********" at bounding box center [344, 122] width 315 height 15
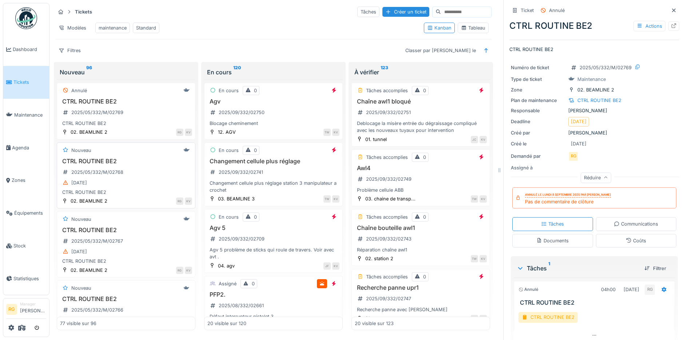
click at [133, 177] on div "CTRL ROUTINE BE2 2025/05/332/M/02768 [DATE] CTRL ROUTINE BE2" at bounding box center [126, 177] width 132 height 38
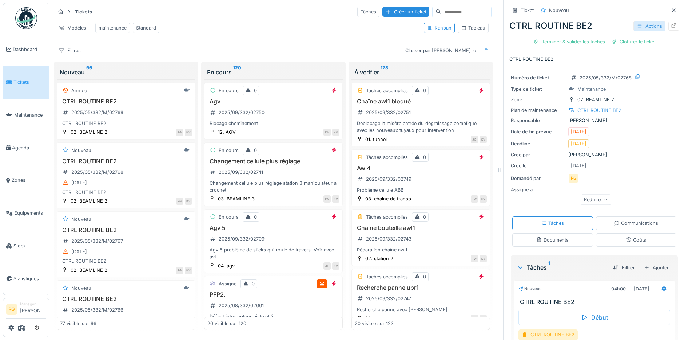
click at [641, 28] on div "Actions" at bounding box center [650, 26] width 32 height 11
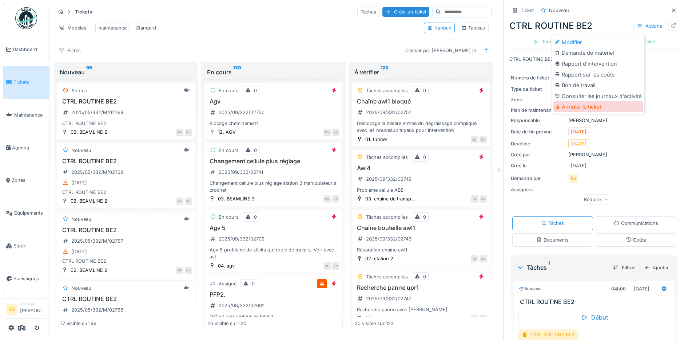
click at [584, 107] on div "Annuler le ticket" at bounding box center [598, 106] width 90 height 11
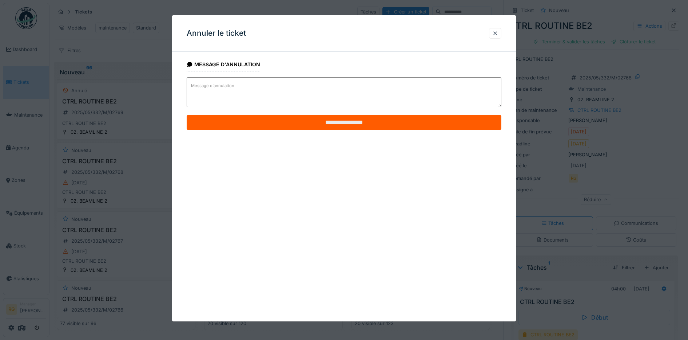
click at [355, 126] on input "**********" at bounding box center [344, 122] width 315 height 15
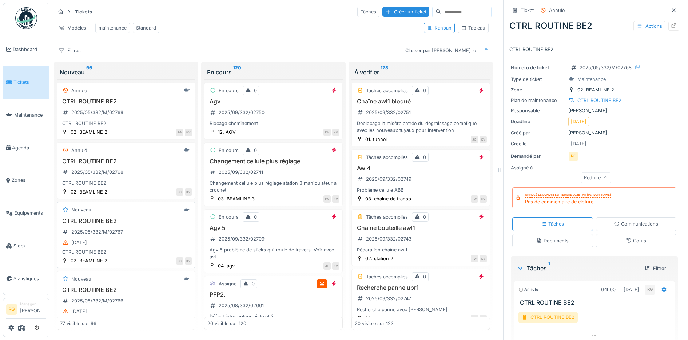
click at [154, 242] on div "CTRL ROUTINE BE2 2025/05/332/M/02767 19/05/2025 CTRL ROUTINE BE2" at bounding box center [126, 236] width 132 height 38
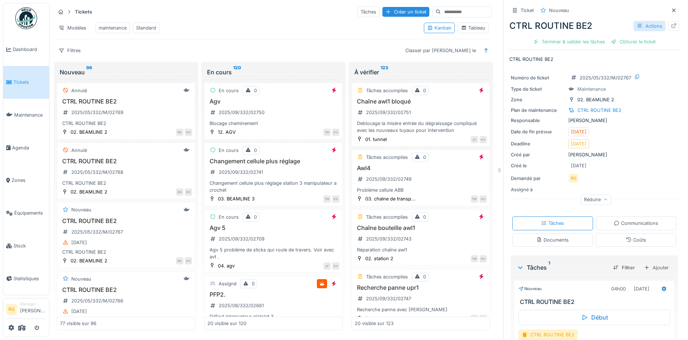
click at [634, 25] on div "Actions" at bounding box center [650, 26] width 32 height 11
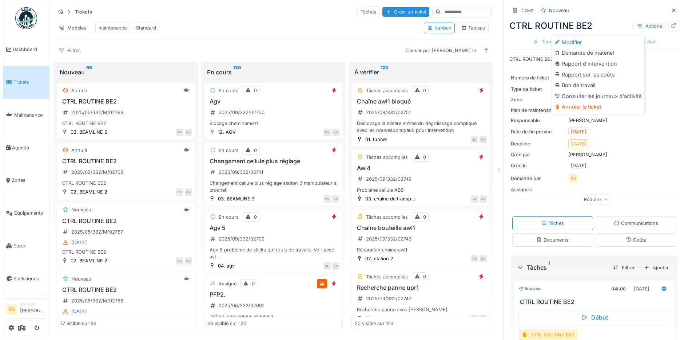
click at [579, 106] on div "Annuler le ticket" at bounding box center [598, 106] width 90 height 11
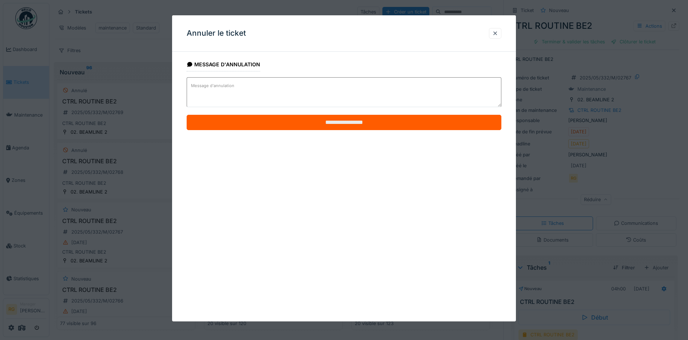
click at [331, 122] on input "**********" at bounding box center [344, 122] width 315 height 15
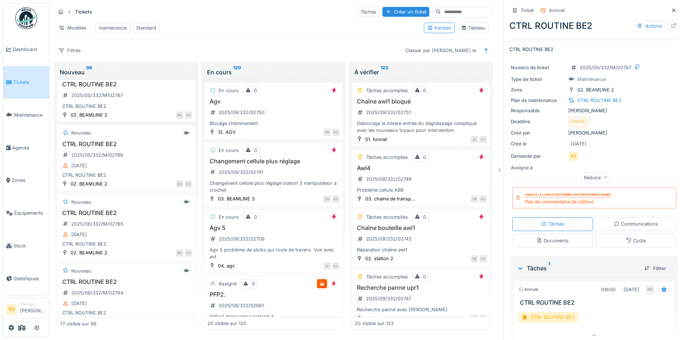
scroll to position [182, 0]
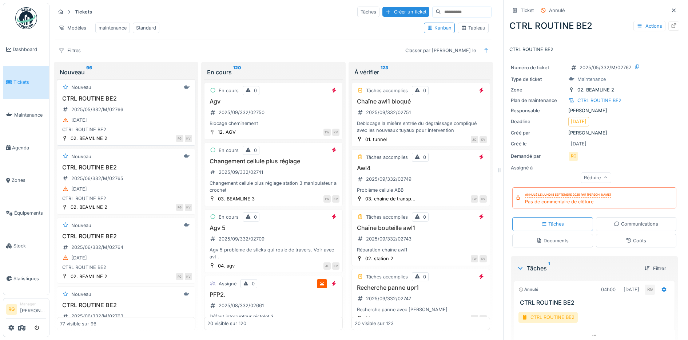
click at [138, 124] on div "26/05/2025" at bounding box center [126, 119] width 132 height 9
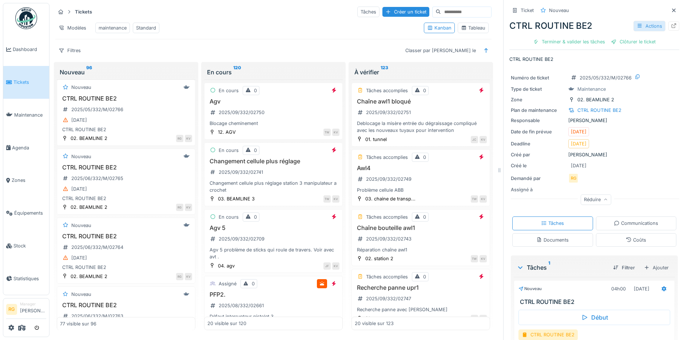
click at [641, 26] on div "Actions" at bounding box center [650, 26] width 32 height 11
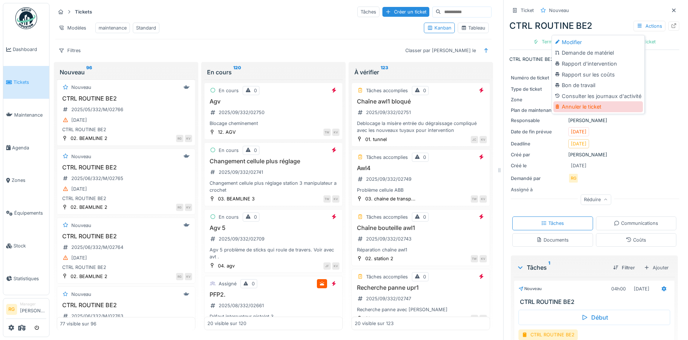
click at [588, 107] on div "Annuler le ticket" at bounding box center [598, 106] width 90 height 11
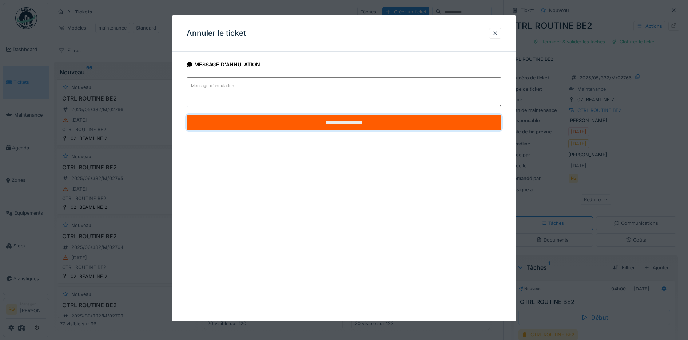
click at [357, 119] on input "**********" at bounding box center [344, 122] width 315 height 15
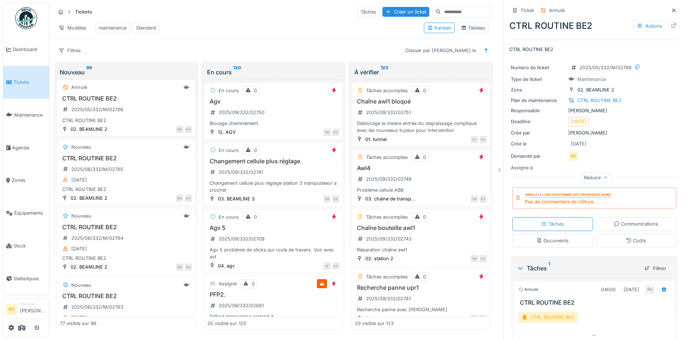
click at [141, 177] on div "CTRL ROUTINE BE2 2025/06/332/M/02765 02/06/2025 CTRL ROUTINE BE2" at bounding box center [126, 174] width 132 height 38
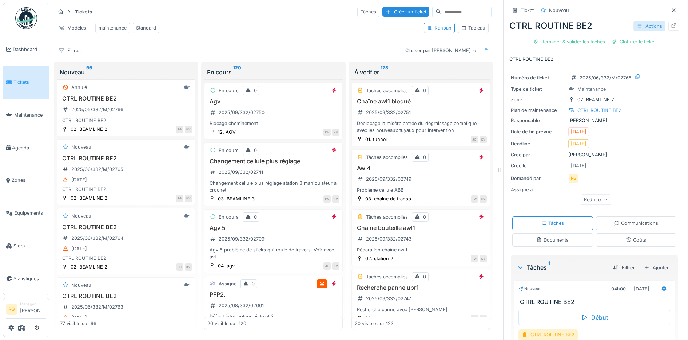
click at [637, 24] on div "Actions" at bounding box center [650, 26] width 32 height 11
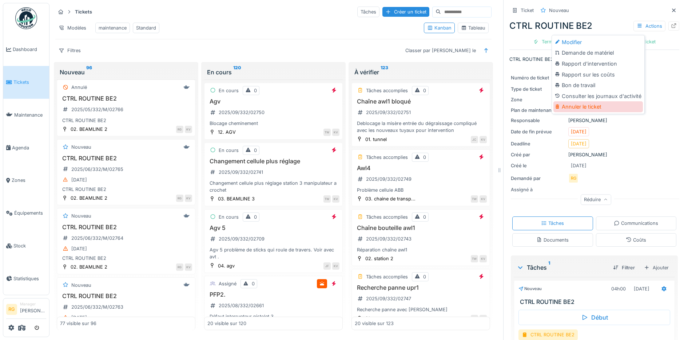
click at [579, 107] on div "Annuler le ticket" at bounding box center [598, 106] width 90 height 11
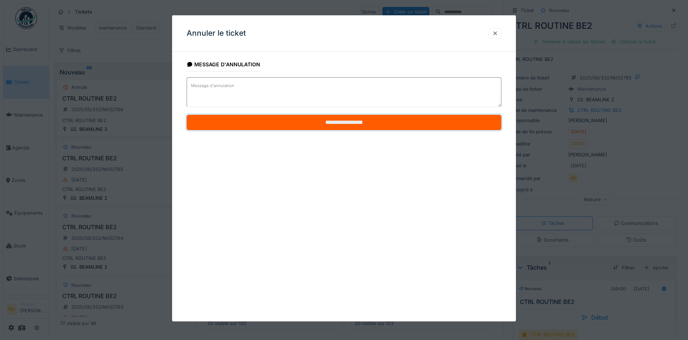
click at [355, 120] on input "**********" at bounding box center [344, 122] width 315 height 15
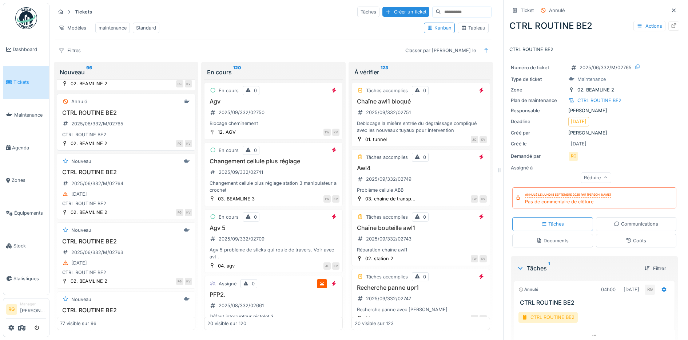
scroll to position [273, 0]
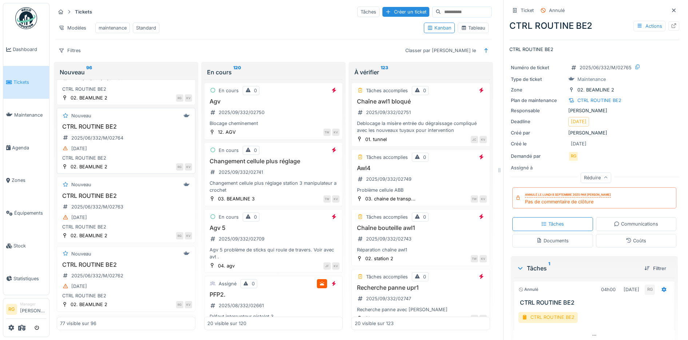
click at [137, 151] on div "09/06/2025" at bounding box center [126, 148] width 132 height 9
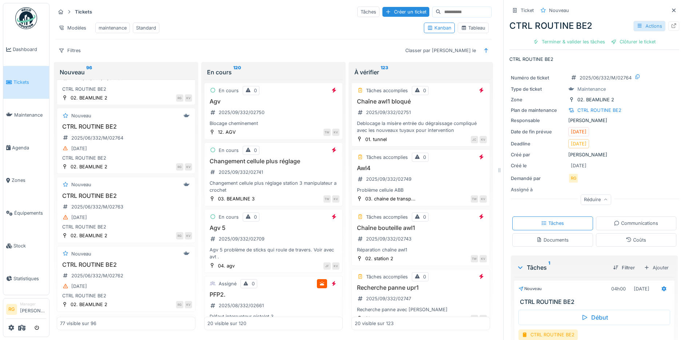
click at [637, 27] on div "Actions" at bounding box center [650, 26] width 32 height 11
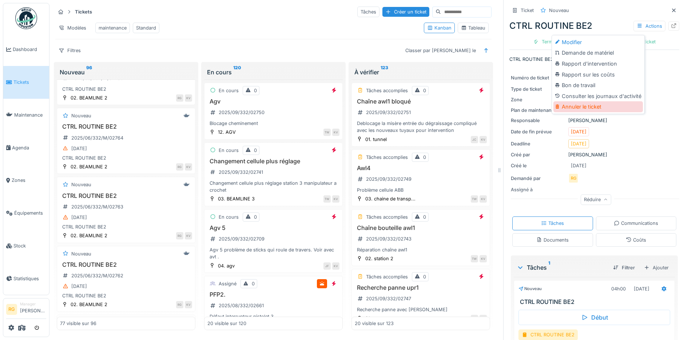
click at [580, 105] on div "Annuler le ticket" at bounding box center [598, 106] width 90 height 11
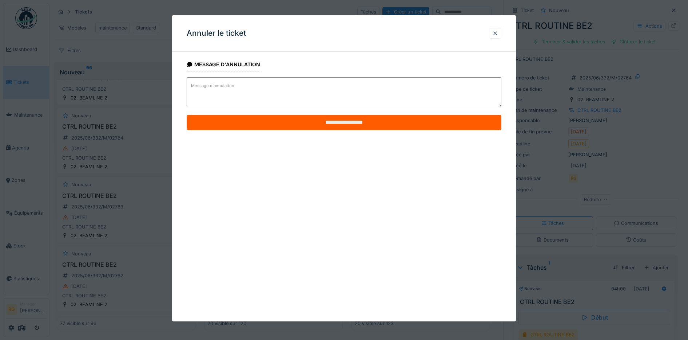
click at [341, 121] on input "**********" at bounding box center [344, 122] width 315 height 15
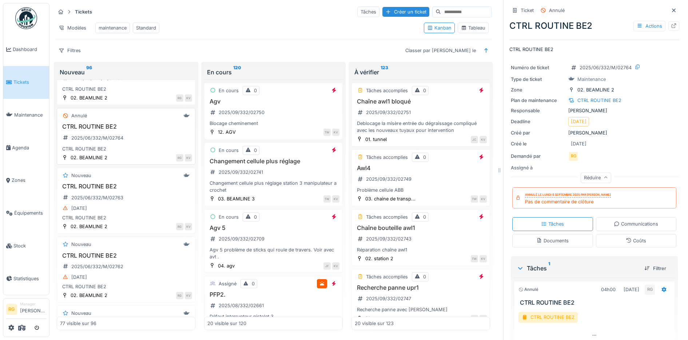
scroll to position [318, 0]
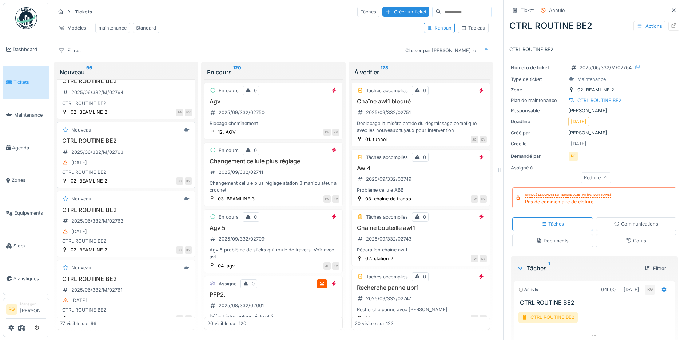
click at [133, 166] on div "16/06/2025" at bounding box center [126, 162] width 132 height 9
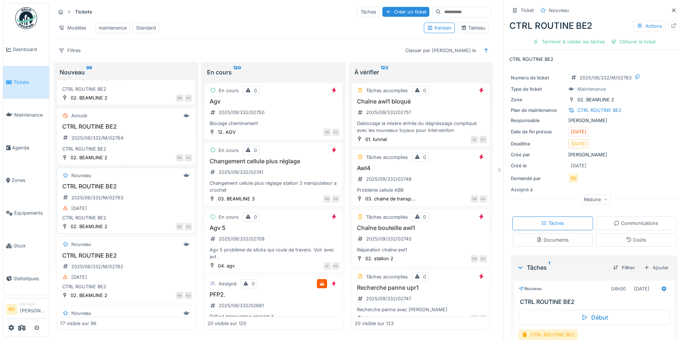
scroll to position [364, 0]
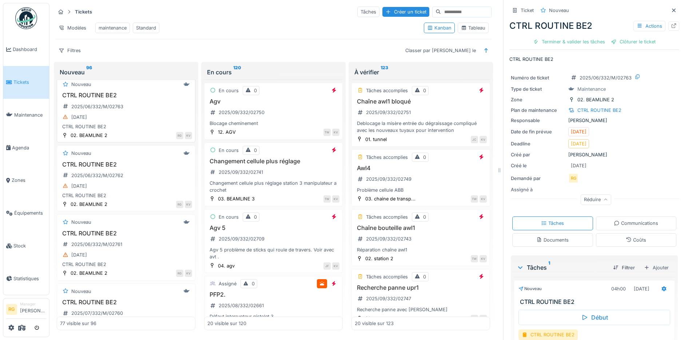
click at [141, 113] on div "CTRL ROUTINE BE2 2025/06/332/M/02763 16/06/2025 CTRL ROUTINE BE2" at bounding box center [126, 111] width 132 height 38
click at [641, 24] on div "Actions" at bounding box center [650, 26] width 32 height 11
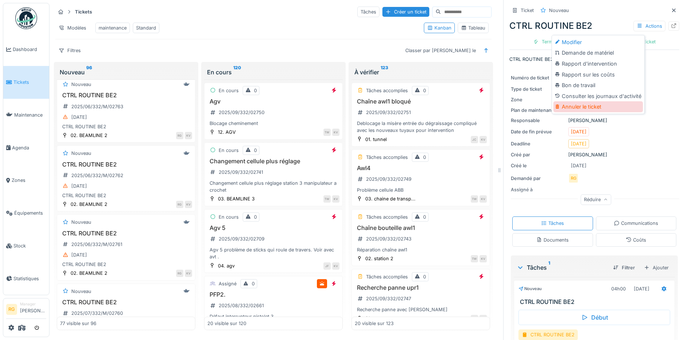
click at [585, 107] on div "Annuler le ticket" at bounding box center [598, 106] width 90 height 11
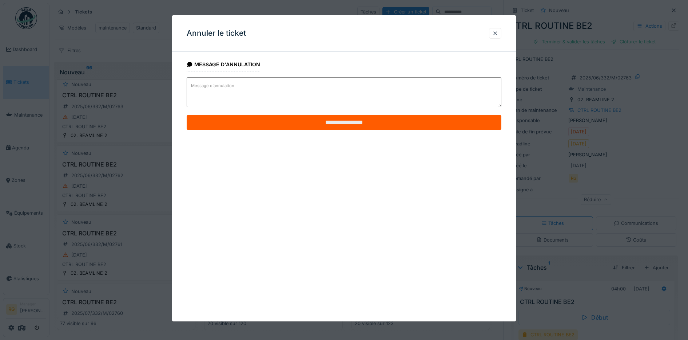
click at [236, 123] on input "**********" at bounding box center [344, 122] width 315 height 15
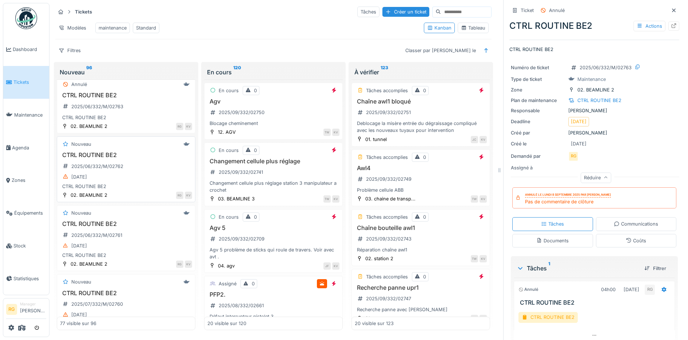
click at [138, 175] on div "CTRL ROUTINE BE2 2025/06/332/M/02762 23/06/2025 CTRL ROUTINE BE2" at bounding box center [126, 170] width 132 height 38
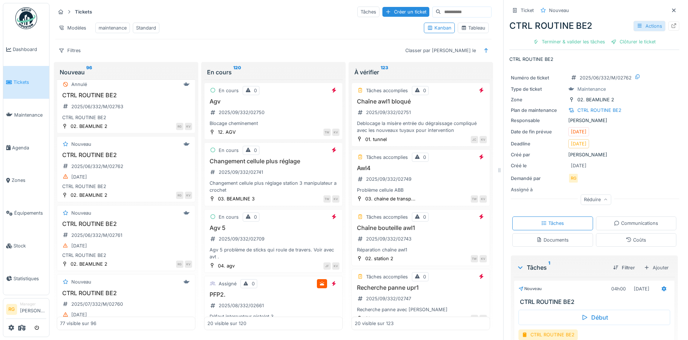
click at [637, 27] on div "Actions" at bounding box center [650, 26] width 32 height 11
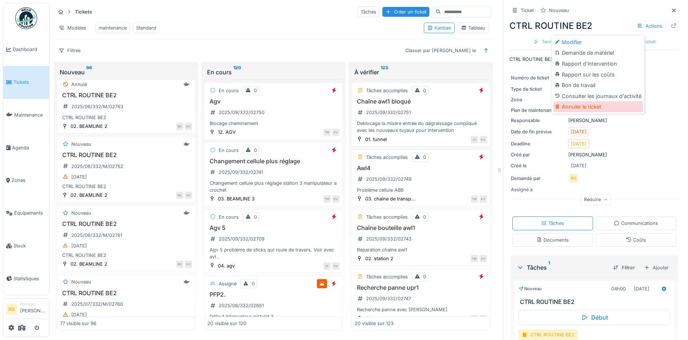
click at [578, 106] on div "Annuler le ticket" at bounding box center [598, 106] width 90 height 11
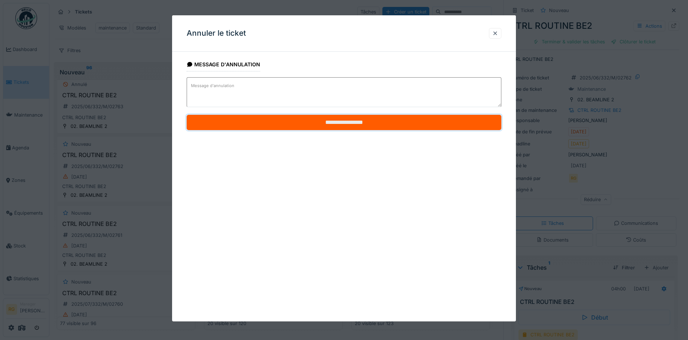
click at [388, 120] on input "**********" at bounding box center [344, 122] width 315 height 15
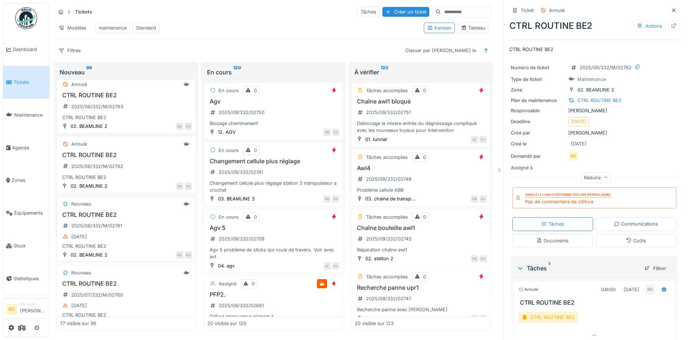
click at [129, 236] on div "CTRL ROUTINE BE2 2025/06/332/M/02761 30/06/2025 CTRL ROUTINE BE2" at bounding box center [126, 230] width 132 height 38
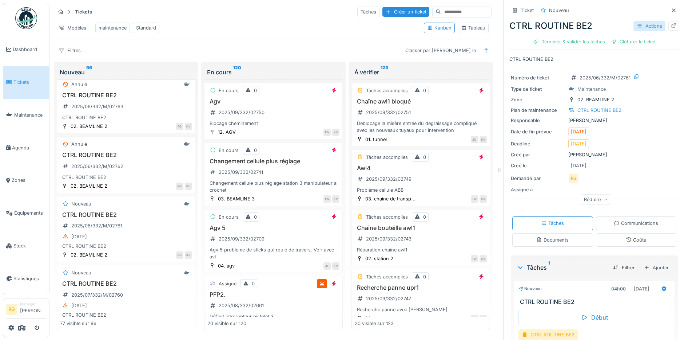
click at [634, 26] on div "Actions" at bounding box center [650, 26] width 32 height 11
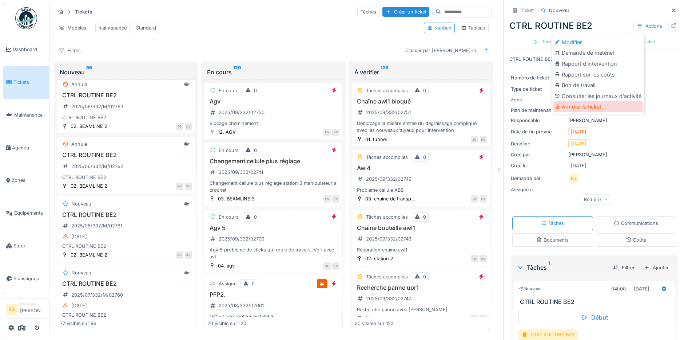
click at [582, 106] on div "Annuler le ticket" at bounding box center [598, 106] width 90 height 11
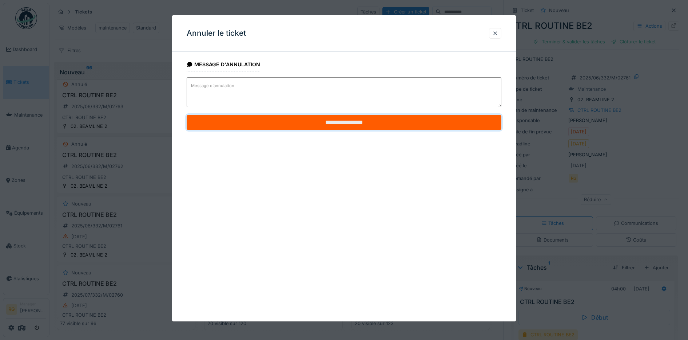
click at [375, 124] on input "**********" at bounding box center [344, 122] width 315 height 15
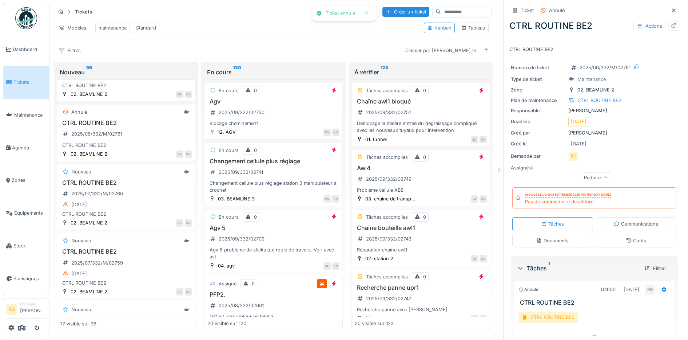
scroll to position [500, 0]
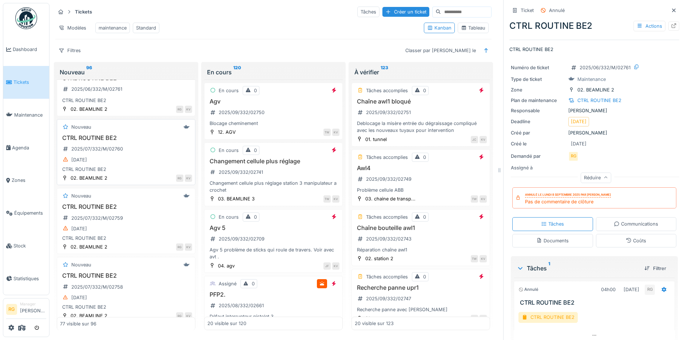
click at [127, 163] on div "07/07/2025" at bounding box center [126, 159] width 132 height 9
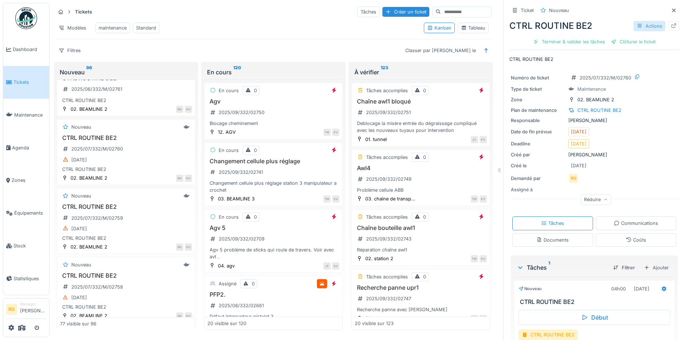
click at [635, 26] on div "Actions" at bounding box center [650, 26] width 32 height 11
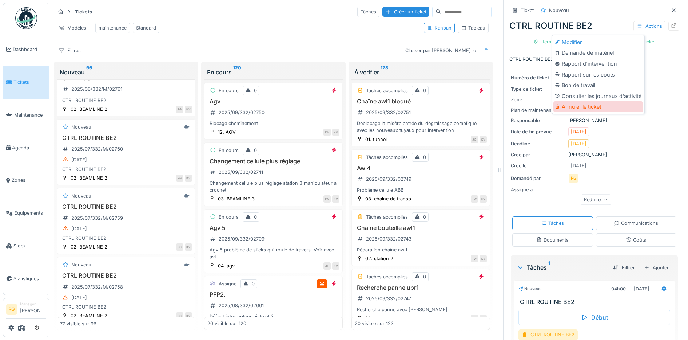
click at [570, 107] on div "Annuler le ticket" at bounding box center [598, 106] width 90 height 11
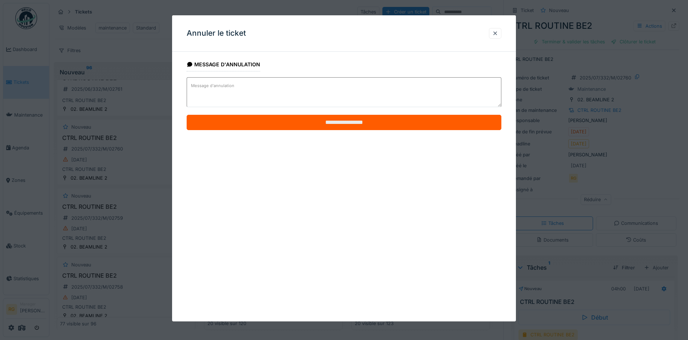
click at [348, 122] on input "**********" at bounding box center [344, 122] width 315 height 15
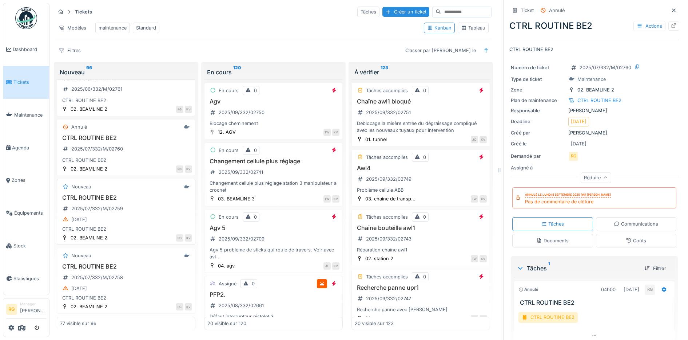
drag, startPoint x: 135, startPoint y: 219, endPoint x: 132, endPoint y: 217, distance: 3.9
click at [134, 219] on div "CTRL ROUTINE BE2 2025/07/332/M/02759 14/07/2025 CTRL ROUTINE BE2" at bounding box center [126, 213] width 132 height 38
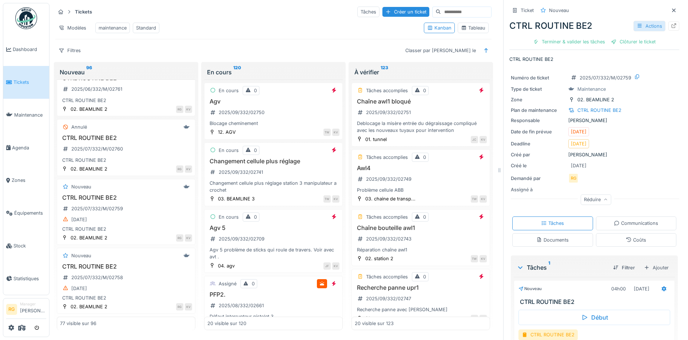
click at [641, 26] on div "Actions" at bounding box center [650, 26] width 32 height 11
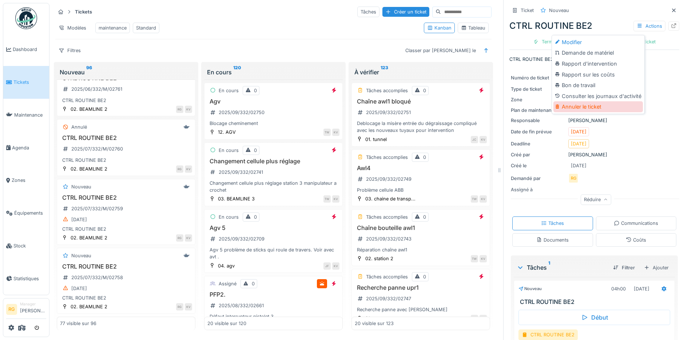
click at [580, 106] on div "Annuler le ticket" at bounding box center [598, 106] width 90 height 11
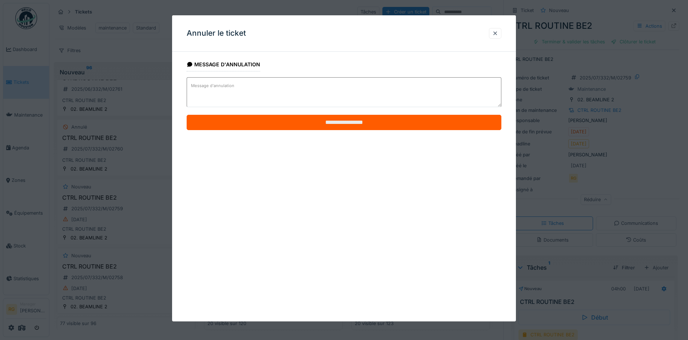
click at [297, 123] on input "**********" at bounding box center [344, 122] width 315 height 15
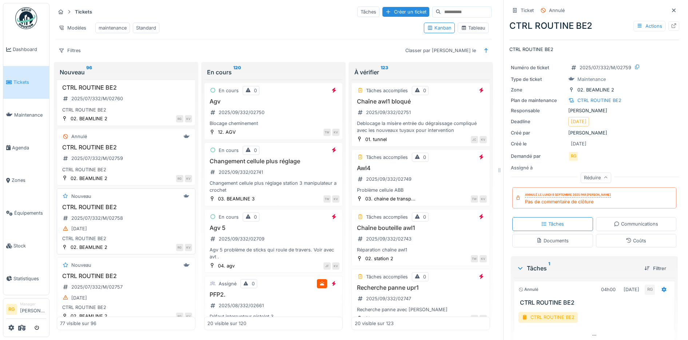
scroll to position [591, 0]
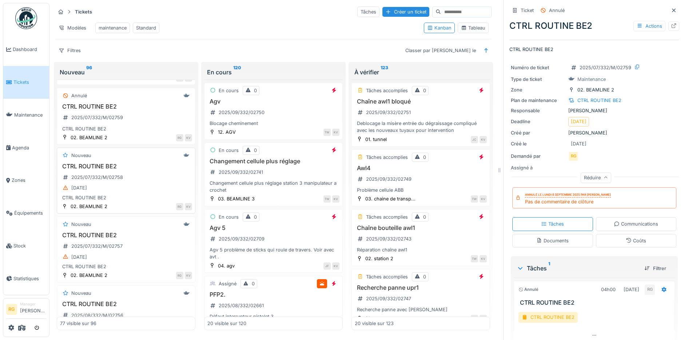
click at [137, 186] on div "CTRL ROUTINE BE2 2025/07/332/M/02758 21/07/2025 CTRL ROUTINE BE2" at bounding box center [126, 182] width 132 height 38
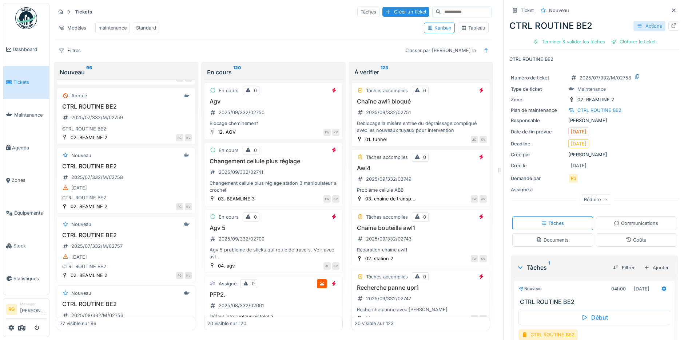
click at [636, 24] on div "Actions" at bounding box center [650, 26] width 32 height 11
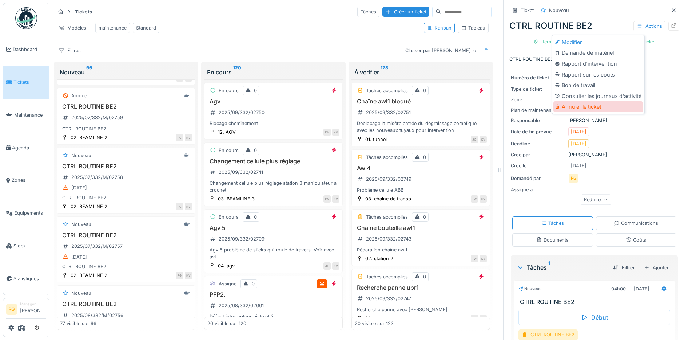
click at [581, 107] on div "Annuler le ticket" at bounding box center [598, 106] width 90 height 11
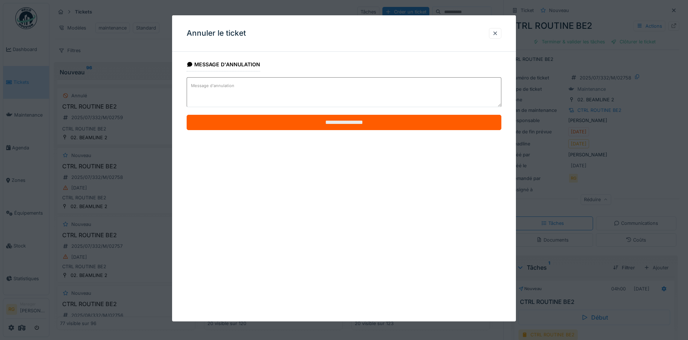
click at [345, 123] on input "**********" at bounding box center [344, 122] width 315 height 15
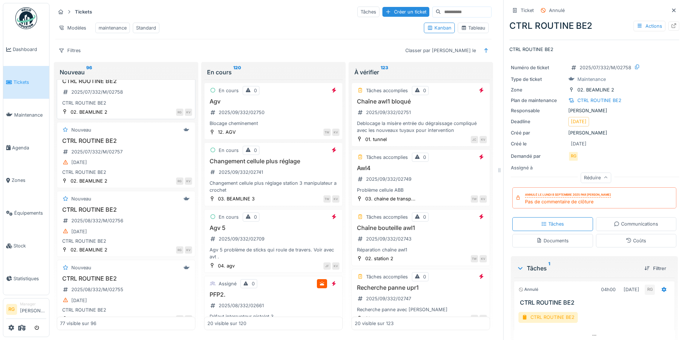
scroll to position [682, 0]
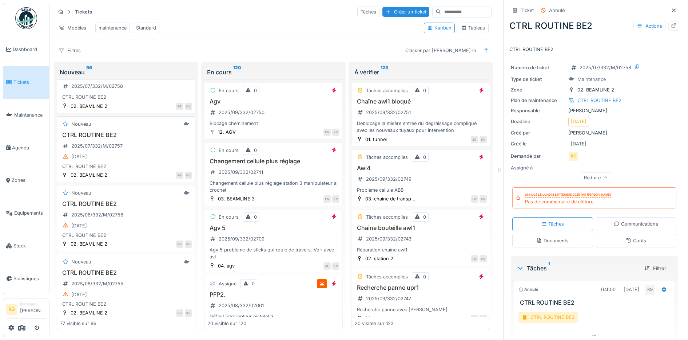
click at [129, 161] on div "28/07/2025" at bounding box center [126, 156] width 132 height 9
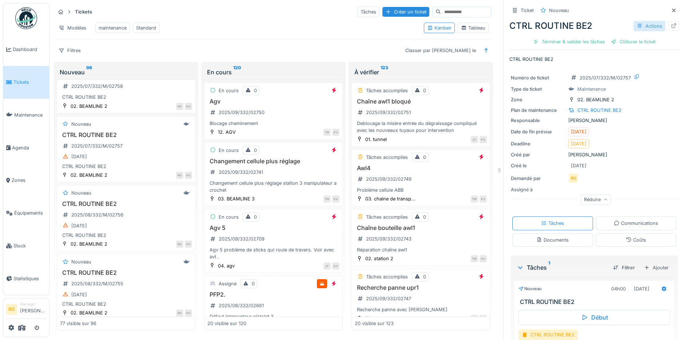
click at [639, 25] on div "Actions" at bounding box center [650, 26] width 32 height 11
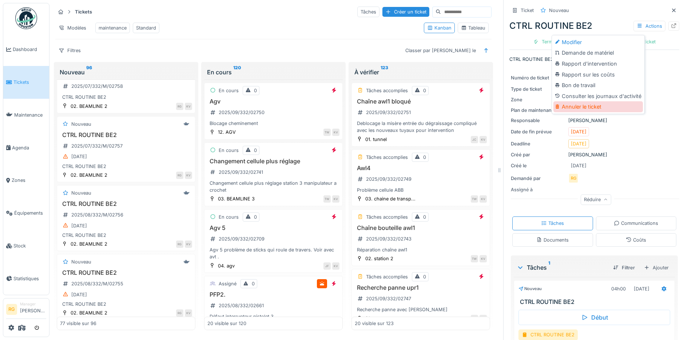
click at [583, 105] on div "Annuler le ticket" at bounding box center [598, 106] width 90 height 11
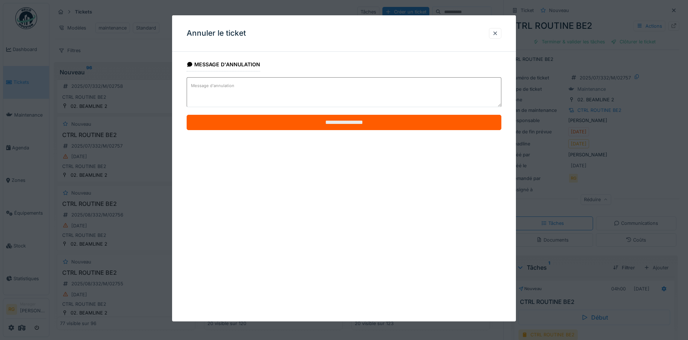
click at [337, 122] on input "**********" at bounding box center [344, 122] width 315 height 15
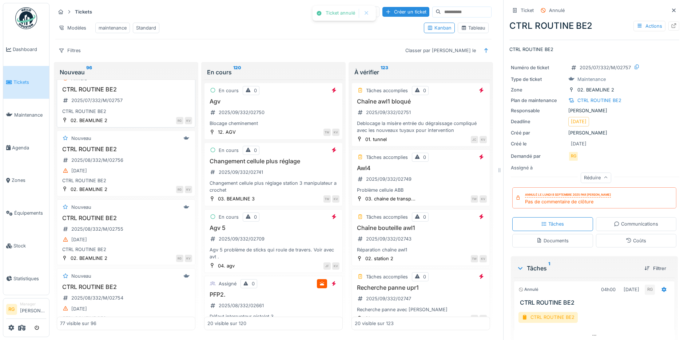
scroll to position [773, 0]
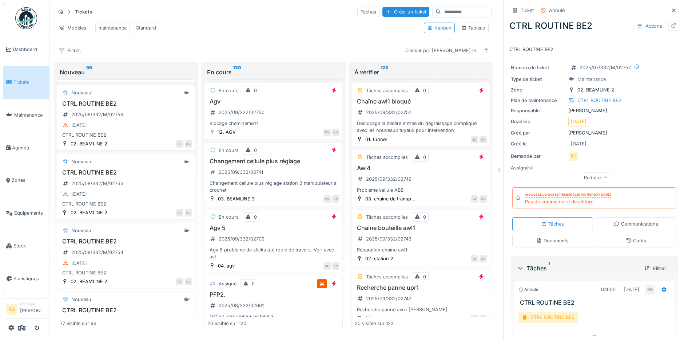
click at [133, 130] on div "04/08/2025" at bounding box center [126, 124] width 132 height 9
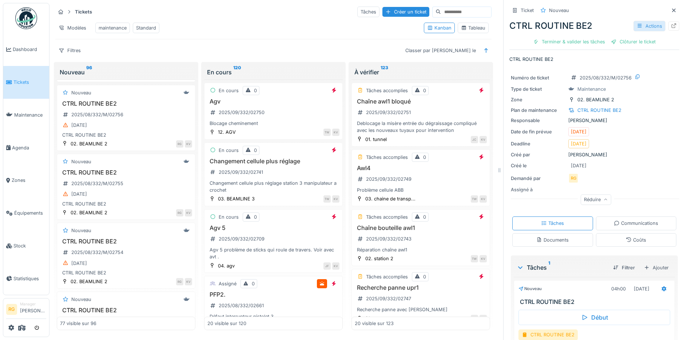
click at [640, 27] on div "Actions" at bounding box center [650, 26] width 32 height 11
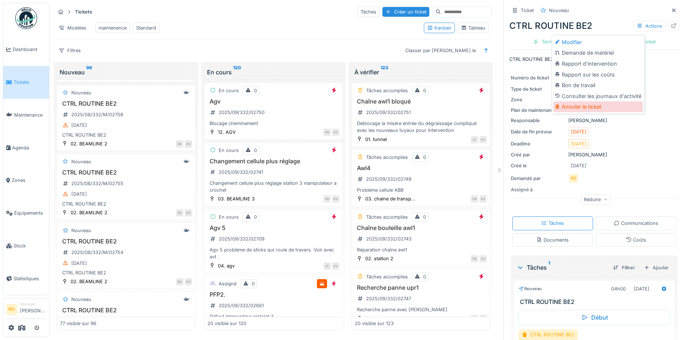
click at [586, 106] on div "Annuler le ticket" at bounding box center [598, 106] width 90 height 11
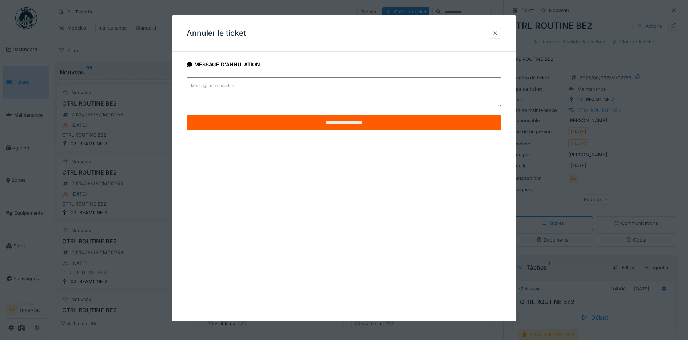
click at [338, 126] on input "**********" at bounding box center [344, 122] width 315 height 15
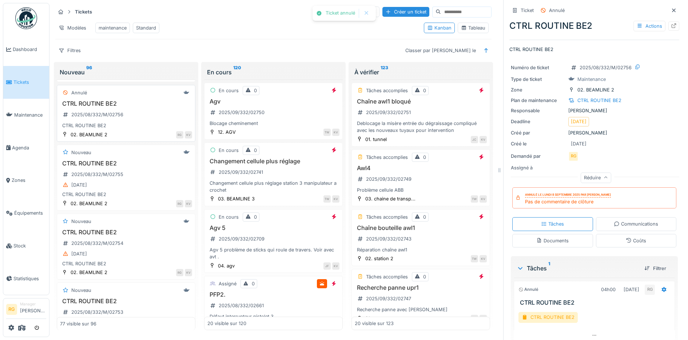
scroll to position [819, 0]
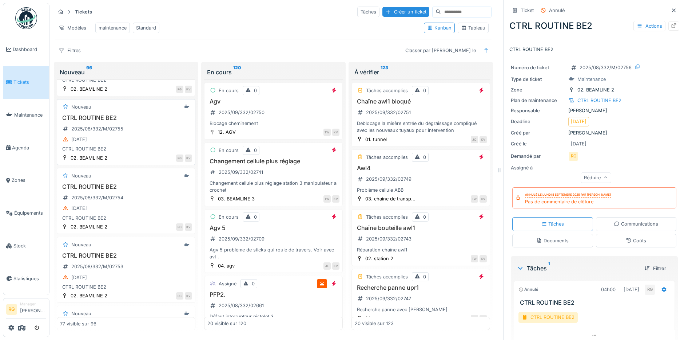
click at [132, 142] on div "11/08/2025" at bounding box center [126, 139] width 132 height 9
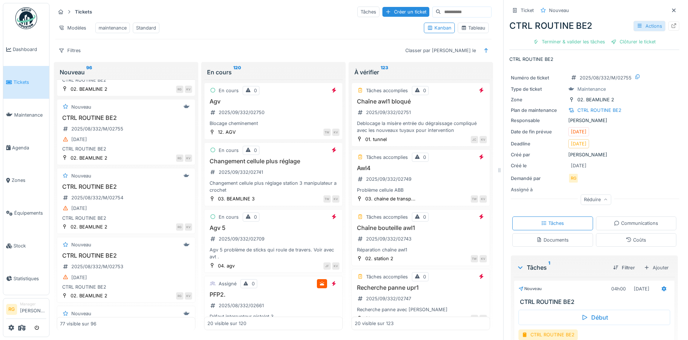
click at [635, 26] on div "Actions" at bounding box center [650, 26] width 32 height 11
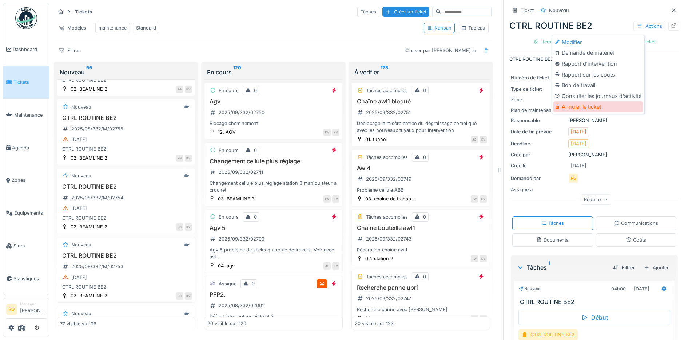
click at [574, 106] on div "Annuler le ticket" at bounding box center [598, 106] width 90 height 11
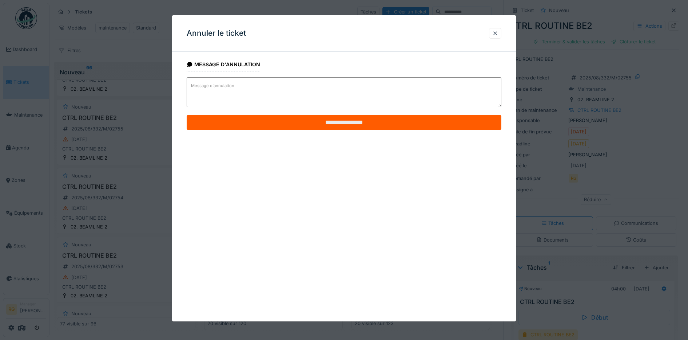
click at [335, 123] on input "**********" at bounding box center [344, 122] width 315 height 15
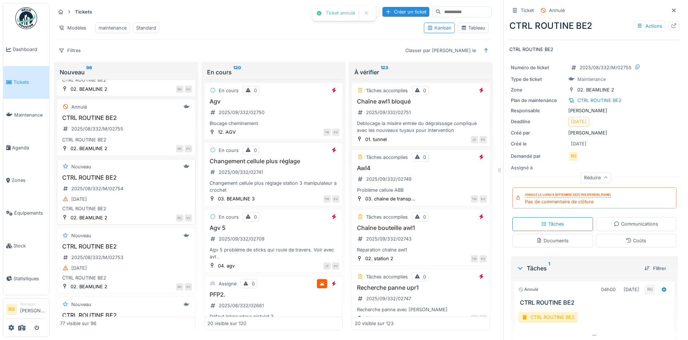
click at [139, 198] on div "CTRL ROUTINE BE2 2025/08/332/M/02754 18/08/2025 CTRL ROUTINE BE2" at bounding box center [126, 193] width 132 height 38
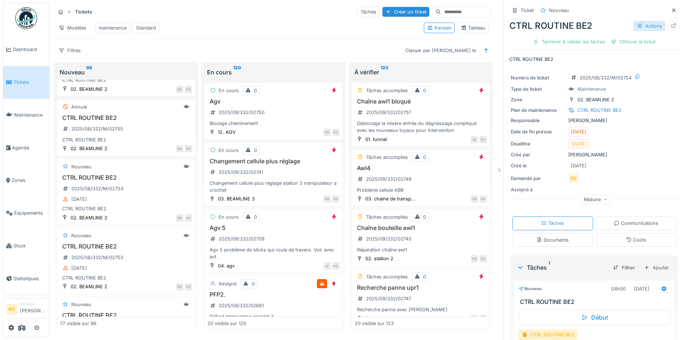
click at [636, 27] on div "Actions" at bounding box center [650, 26] width 32 height 11
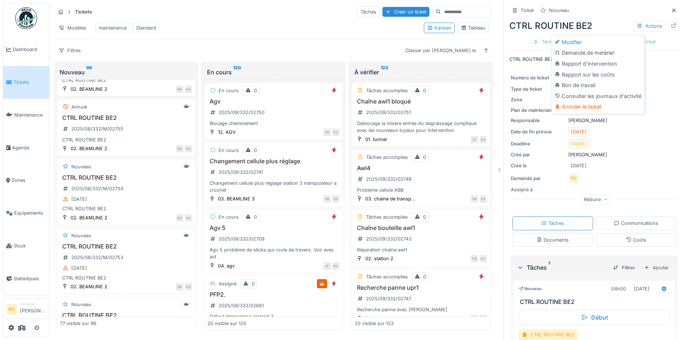
click at [578, 105] on div "Annuler le ticket" at bounding box center [598, 106] width 90 height 11
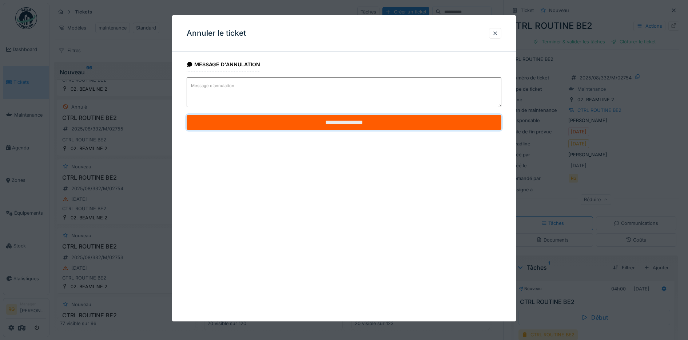
click at [299, 123] on input "**********" at bounding box center [344, 122] width 315 height 15
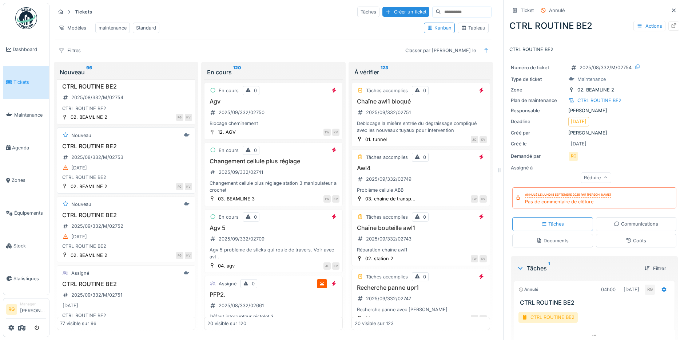
scroll to position [955, 0]
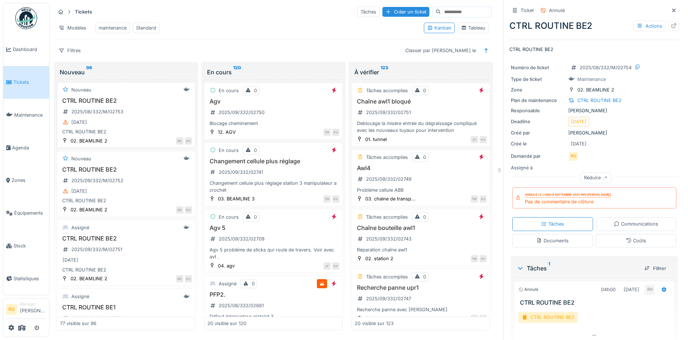
click at [138, 127] on div "25/08/2025" at bounding box center [126, 122] width 132 height 9
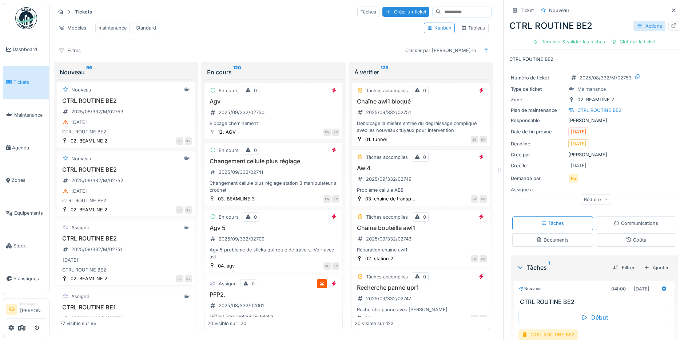
click at [641, 25] on div "Actions" at bounding box center [650, 26] width 32 height 11
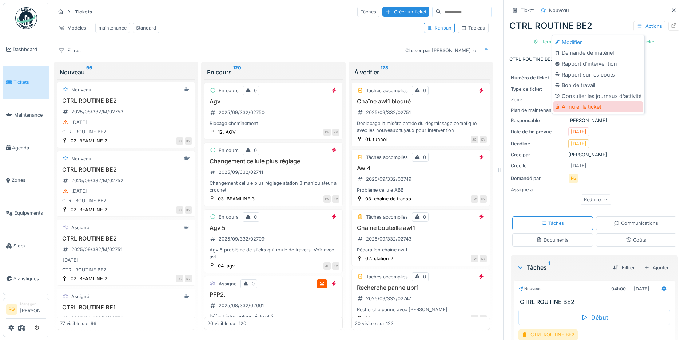
click at [579, 105] on div "Annuler le ticket" at bounding box center [598, 106] width 90 height 11
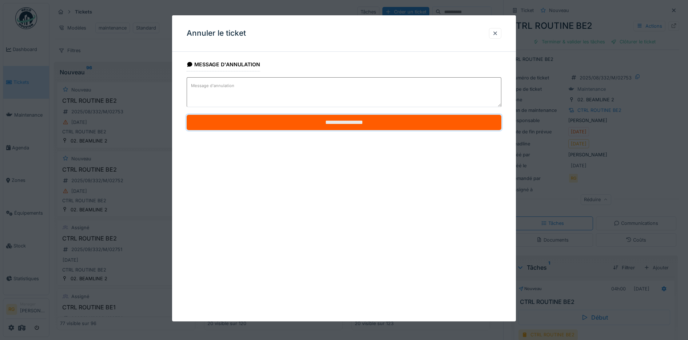
click at [274, 121] on input "**********" at bounding box center [344, 122] width 315 height 15
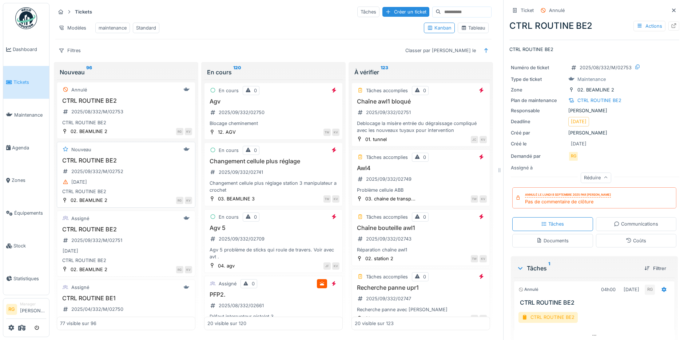
click at [136, 181] on div "CTRL ROUTINE BE2 2025/09/332/M/02752 01/09/2025 CTRL ROUTINE BE2" at bounding box center [126, 176] width 132 height 38
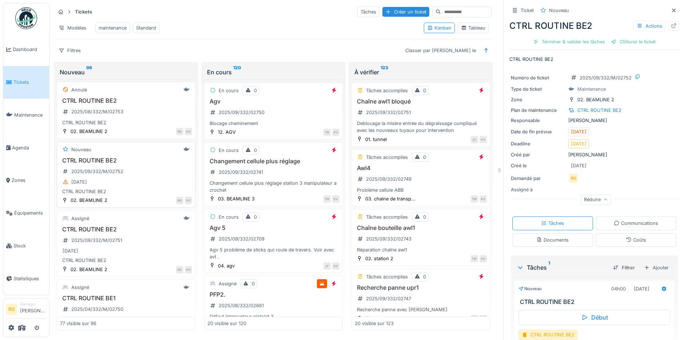
click at [127, 178] on div "CTRL ROUTINE BE2 2025/09/332/M/02752 01/09/2025 CTRL ROUTINE BE2" at bounding box center [126, 176] width 132 height 38
click at [636, 26] on div "Actions" at bounding box center [650, 26] width 32 height 11
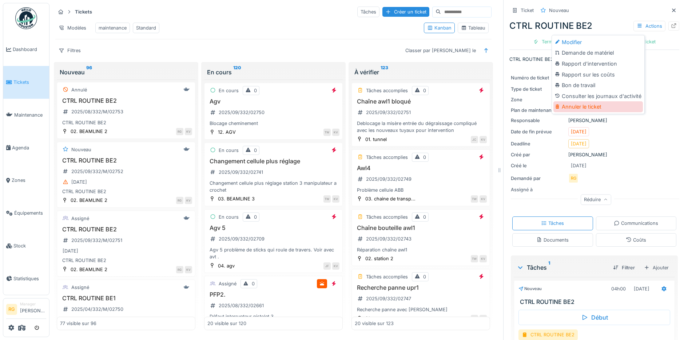
click at [583, 106] on div "Annuler le ticket" at bounding box center [598, 106] width 90 height 11
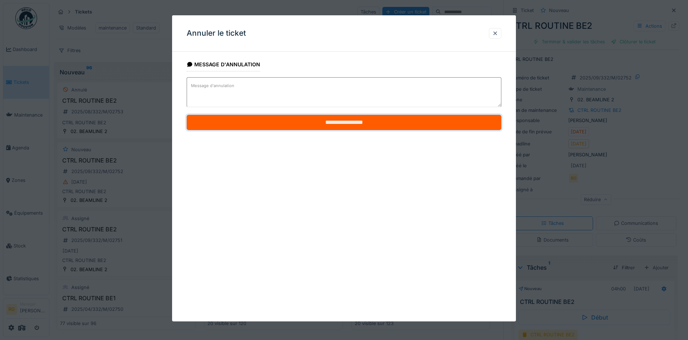
click at [345, 123] on input "**********" at bounding box center [344, 122] width 315 height 15
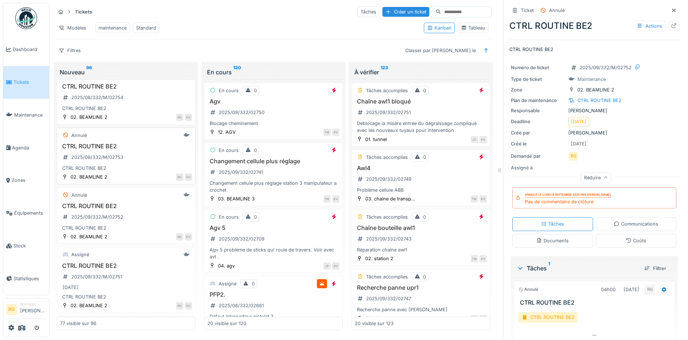
scroll to position [955, 0]
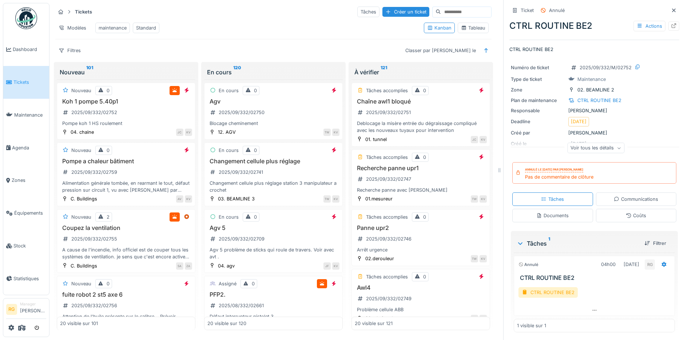
click at [444, 10] on input at bounding box center [466, 12] width 50 height 10
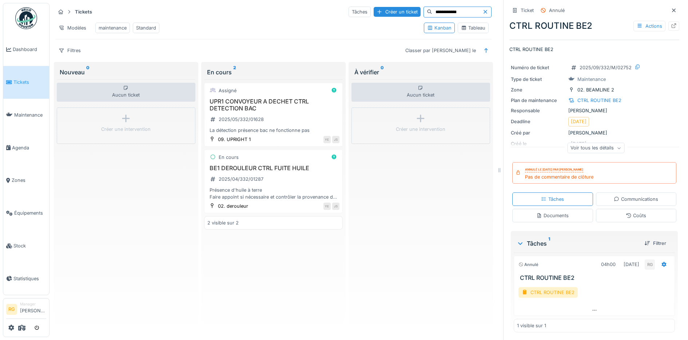
type input "**********"
click at [483, 11] on icon at bounding box center [486, 11] width 6 height 5
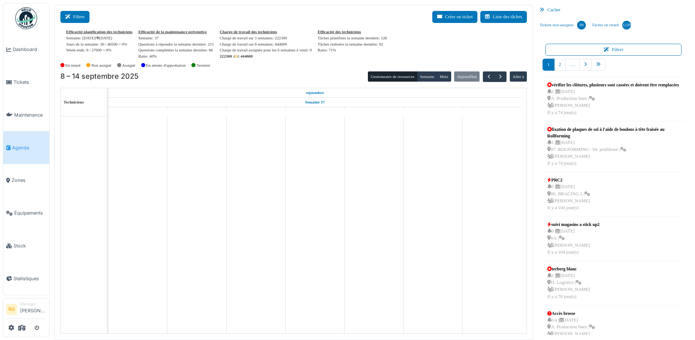
click at [75, 16] on button "Filtrer" at bounding box center [74, 17] width 29 height 12
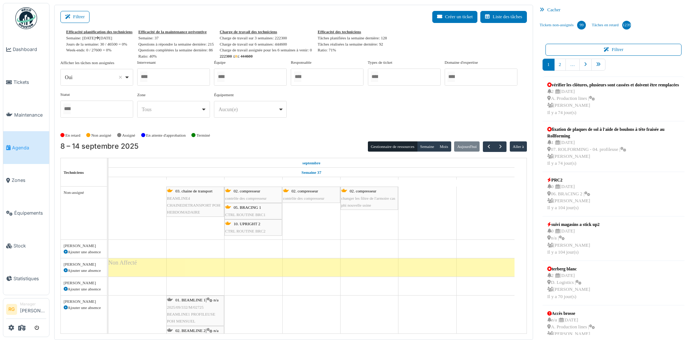
select select
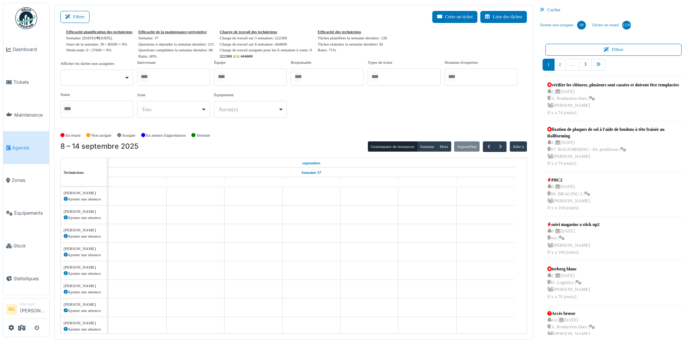
click at [164, 77] on div at bounding box center [173, 76] width 73 height 17
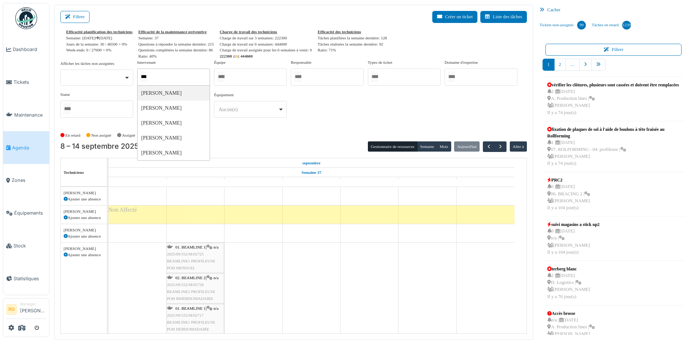
type input "****"
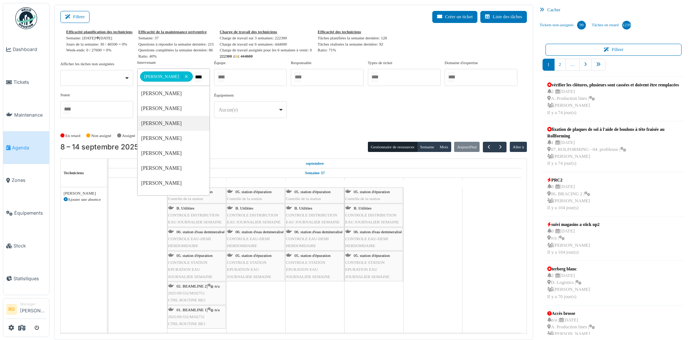
click at [375, 118] on div "**********" at bounding box center [293, 91] width 467 height 64
